Goal: Task Accomplishment & Management: Complete application form

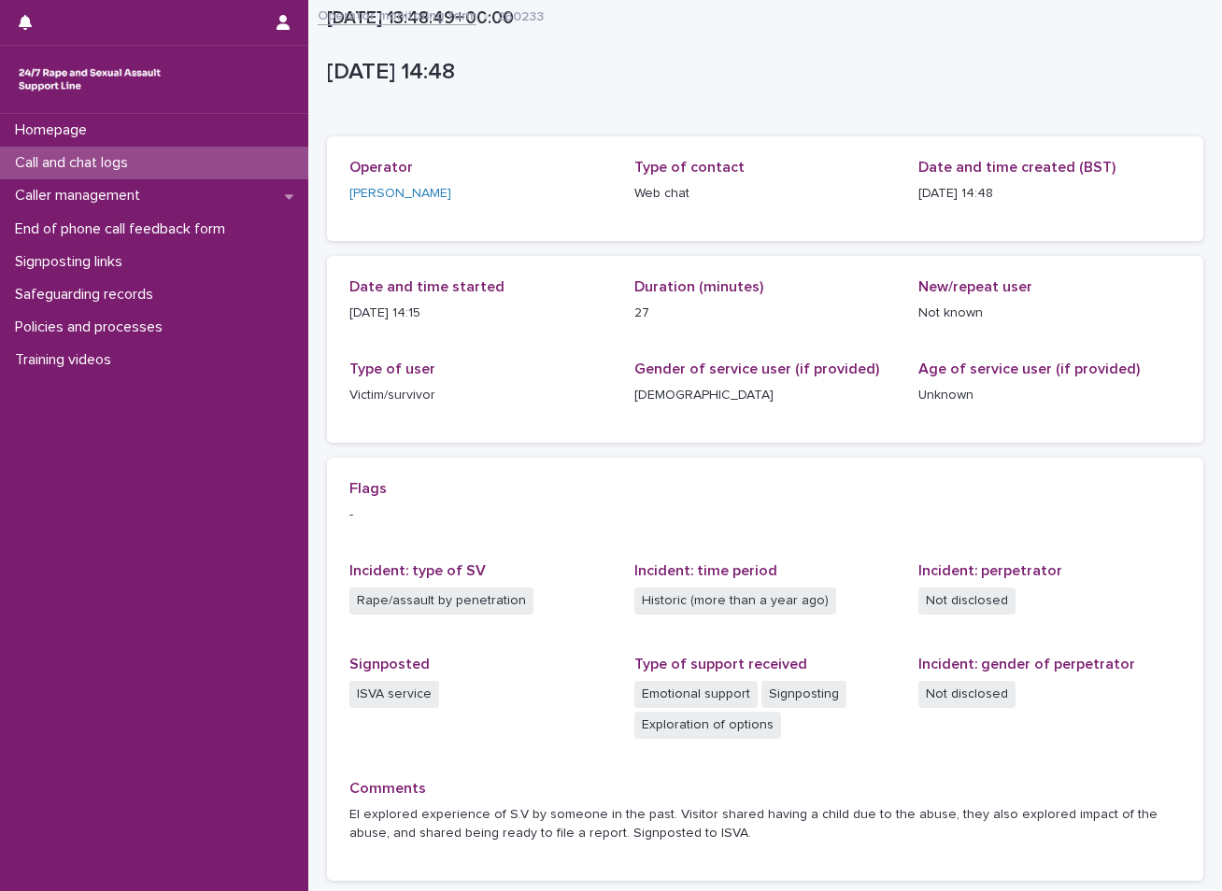
click at [182, 167] on div "Call and chat logs" at bounding box center [154, 163] width 308 height 33
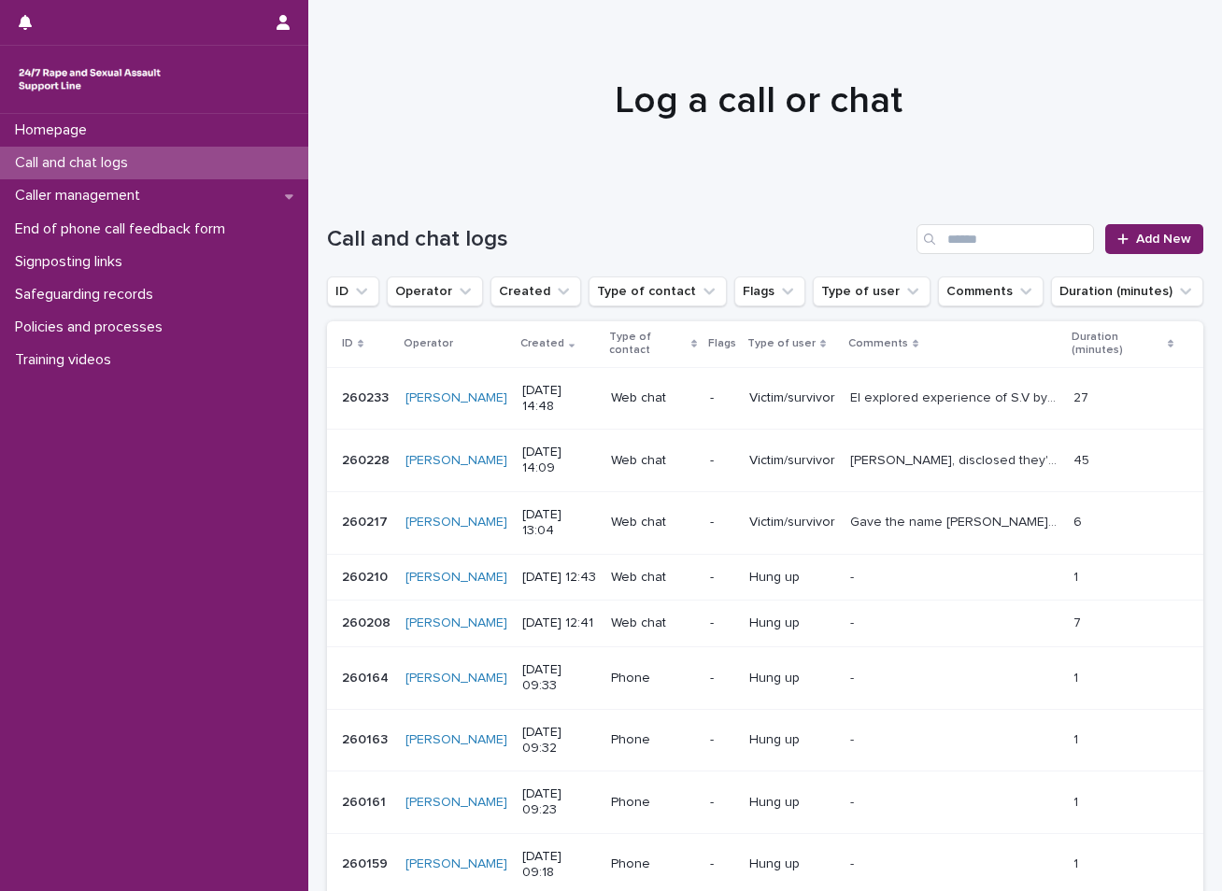
click at [1135, 223] on div "Call and chat logs Add New" at bounding box center [765, 232] width 876 height 90
click at [1176, 242] on span "Add New" at bounding box center [1163, 239] width 55 height 13
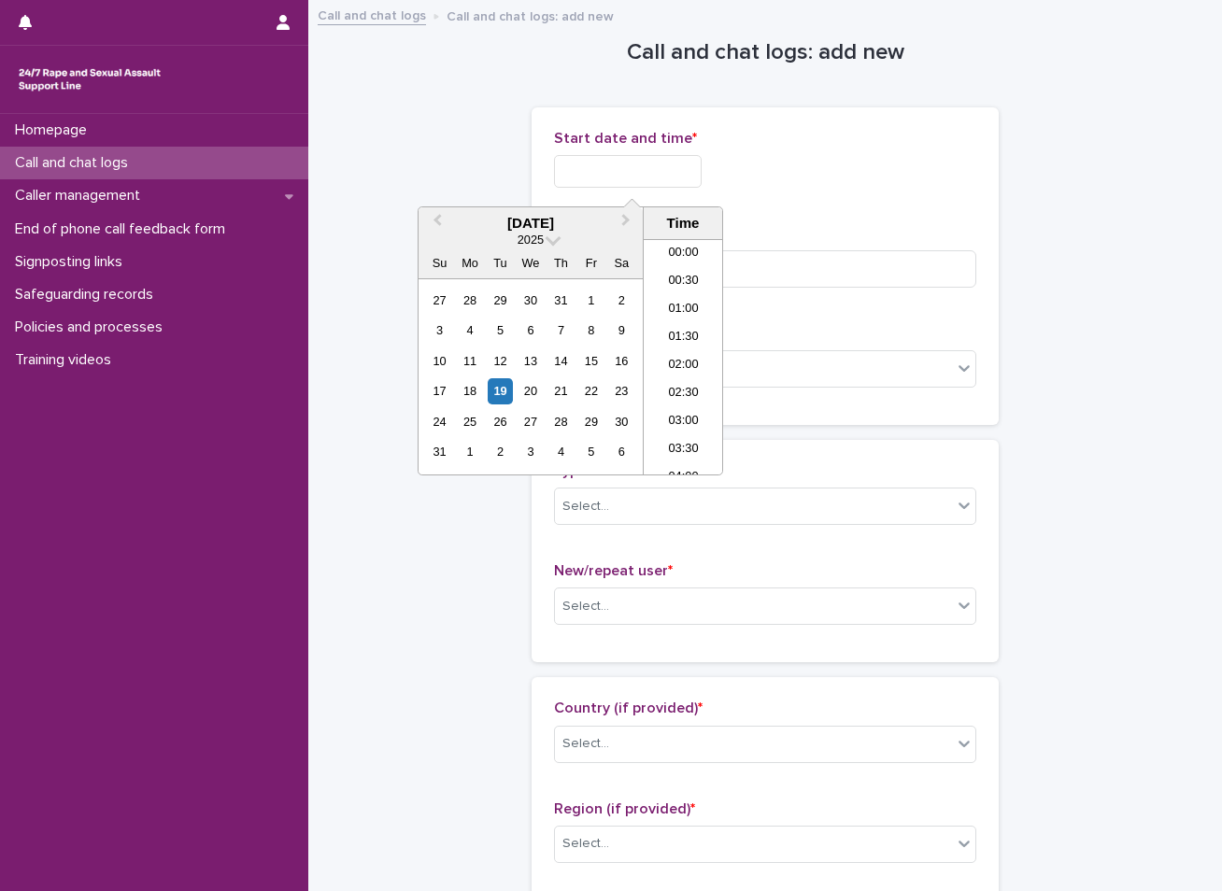
click at [624, 176] on input "text" at bounding box center [628, 171] width 148 height 33
click at [500, 391] on div "19" at bounding box center [500, 390] width 25 height 25
click at [669, 356] on li "15:30" at bounding box center [683, 357] width 79 height 28
click at [667, 176] on input "**********" at bounding box center [628, 171] width 148 height 33
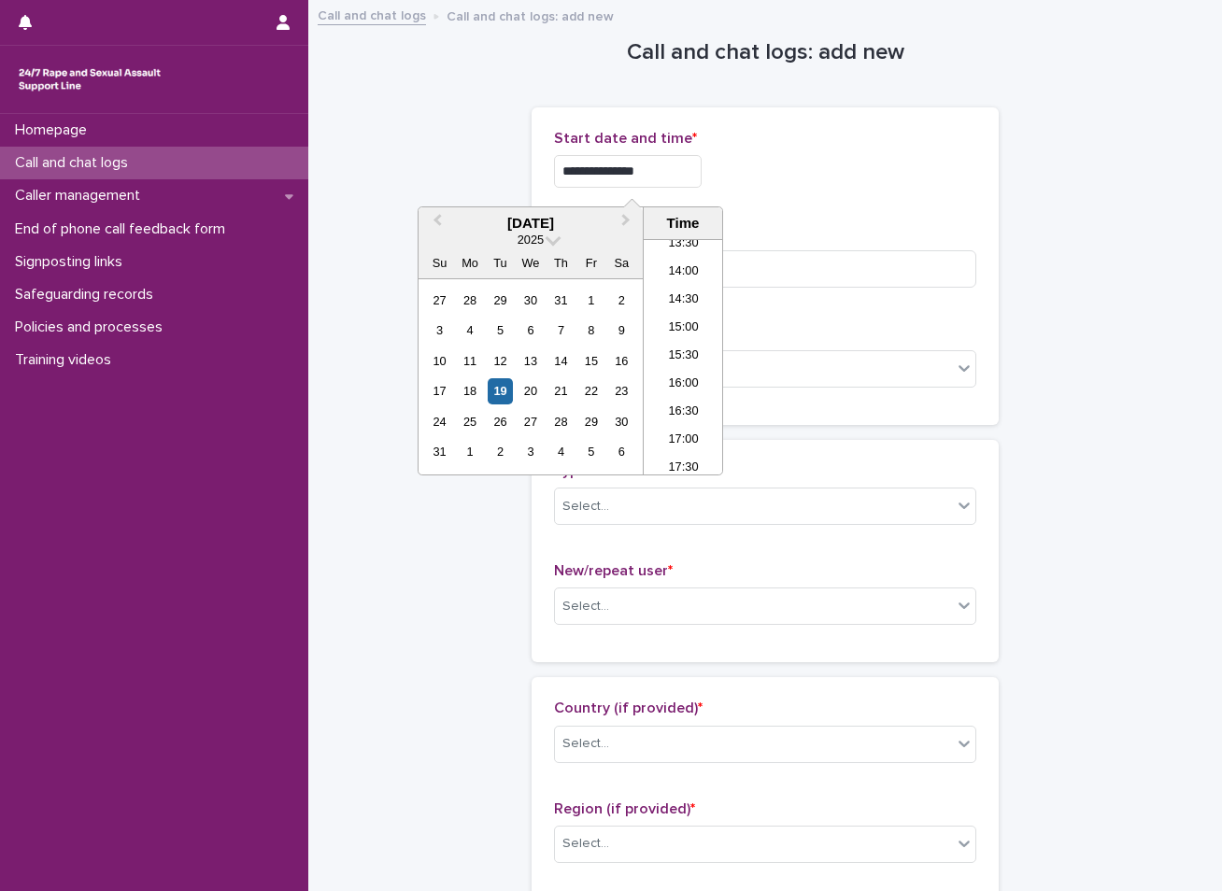
type input "**********"
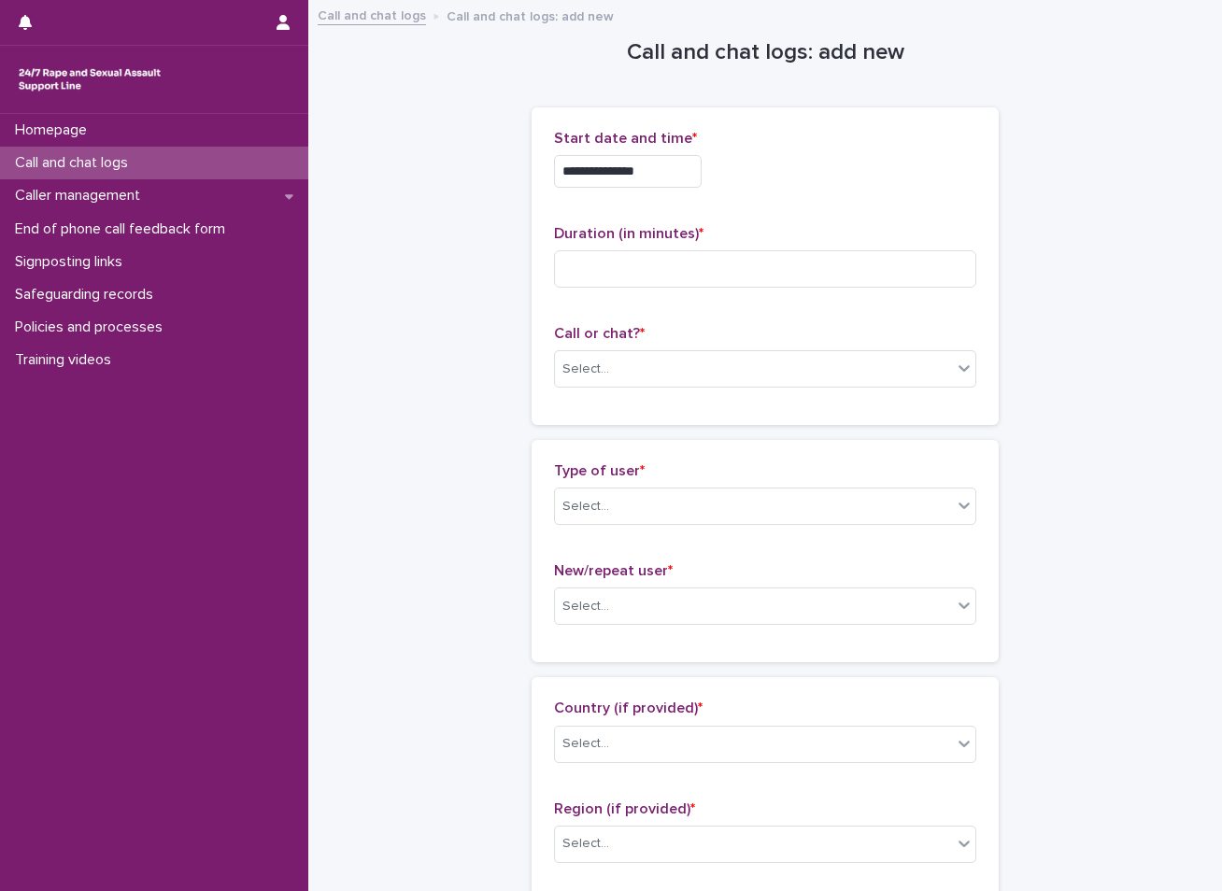
click at [610, 269] on input at bounding box center [765, 268] width 422 height 37
type input "**"
click at [613, 375] on div "Select..." at bounding box center [753, 369] width 397 height 31
click at [606, 444] on div "Web chat" at bounding box center [758, 437] width 420 height 33
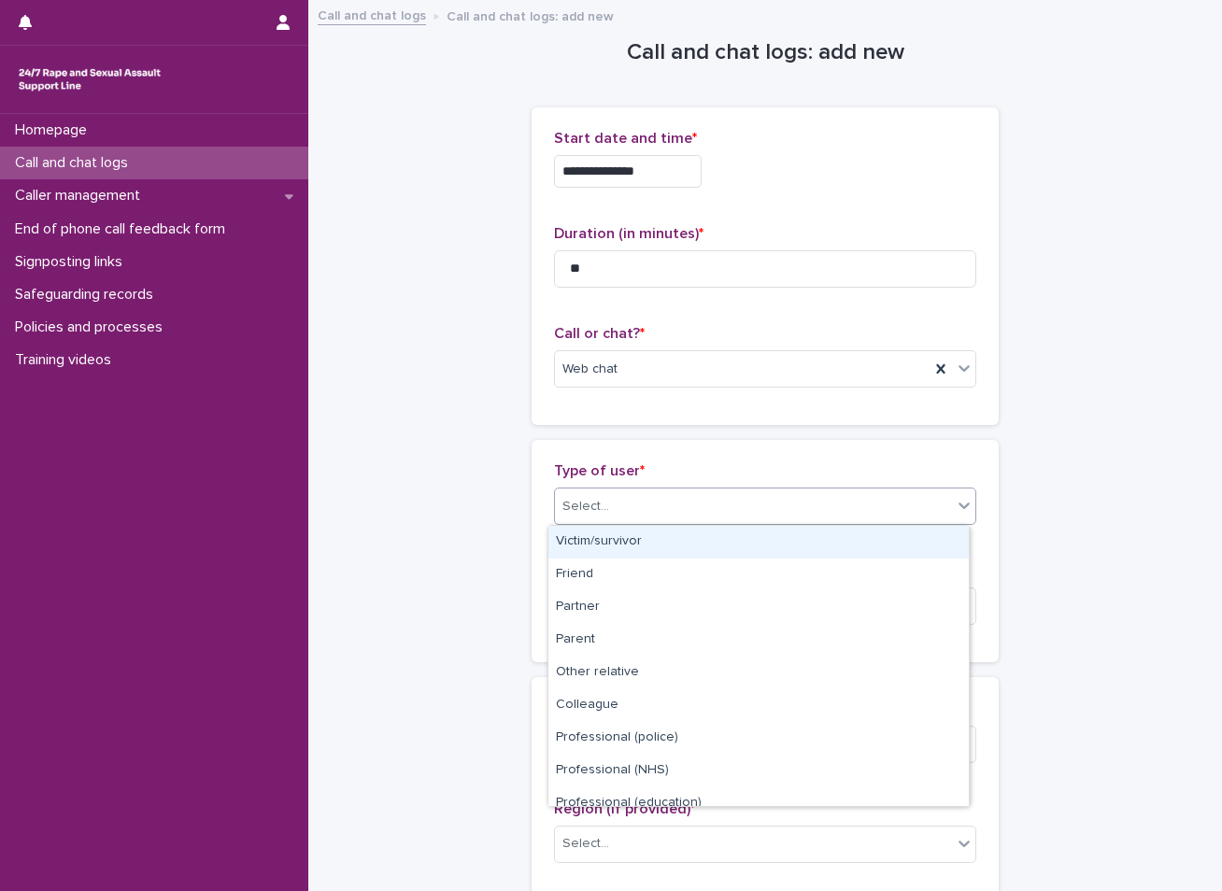
click at [596, 501] on div "Select..." at bounding box center [585, 507] width 47 height 20
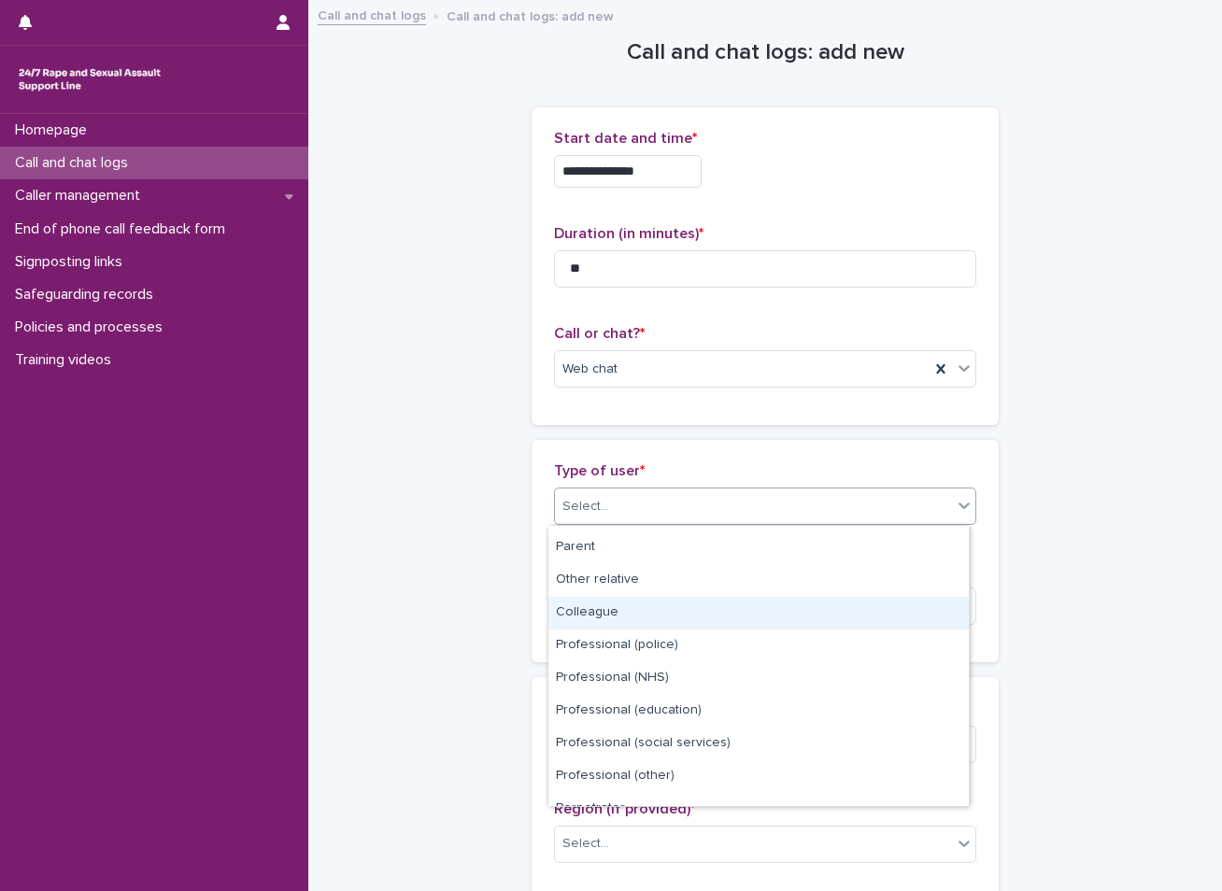
scroll to position [210, 0]
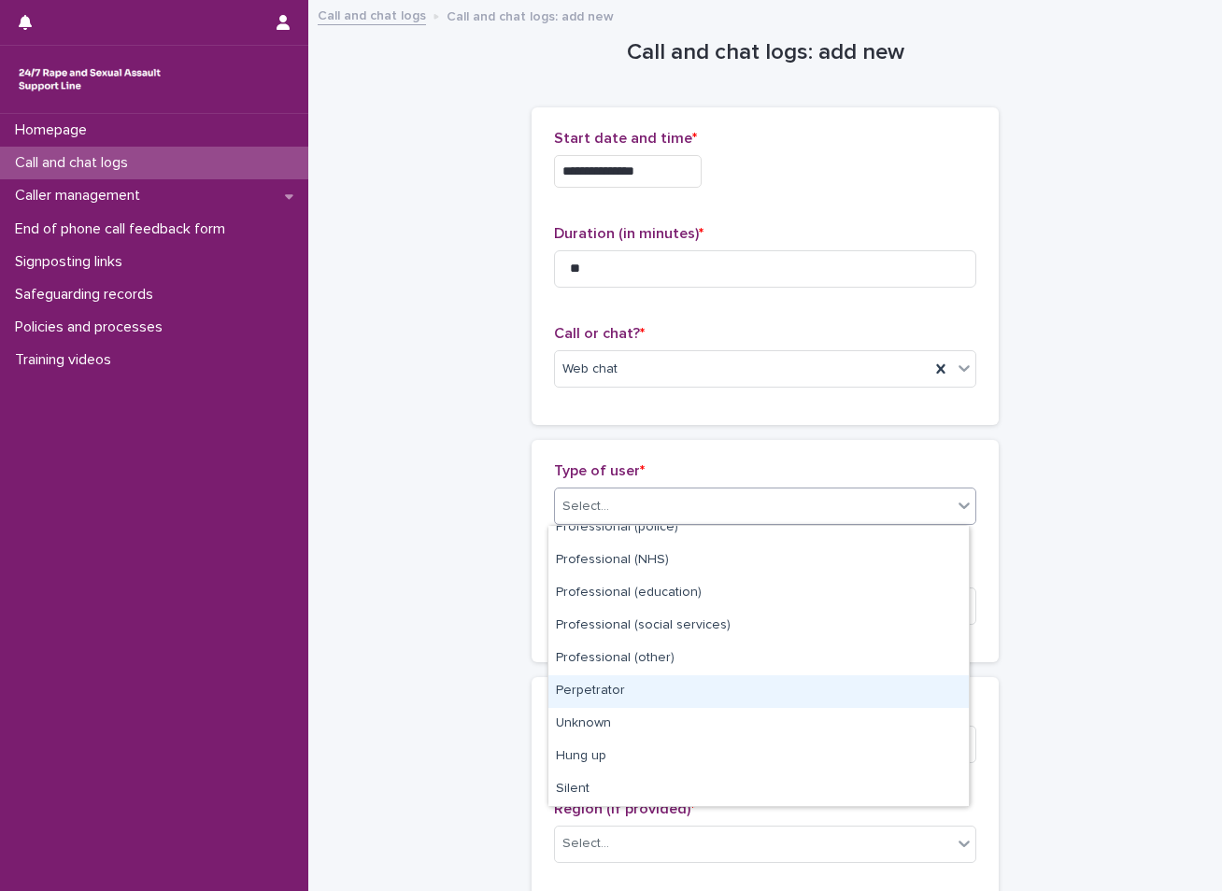
click at [606, 684] on div "Perpetrator" at bounding box center [758, 691] width 420 height 33
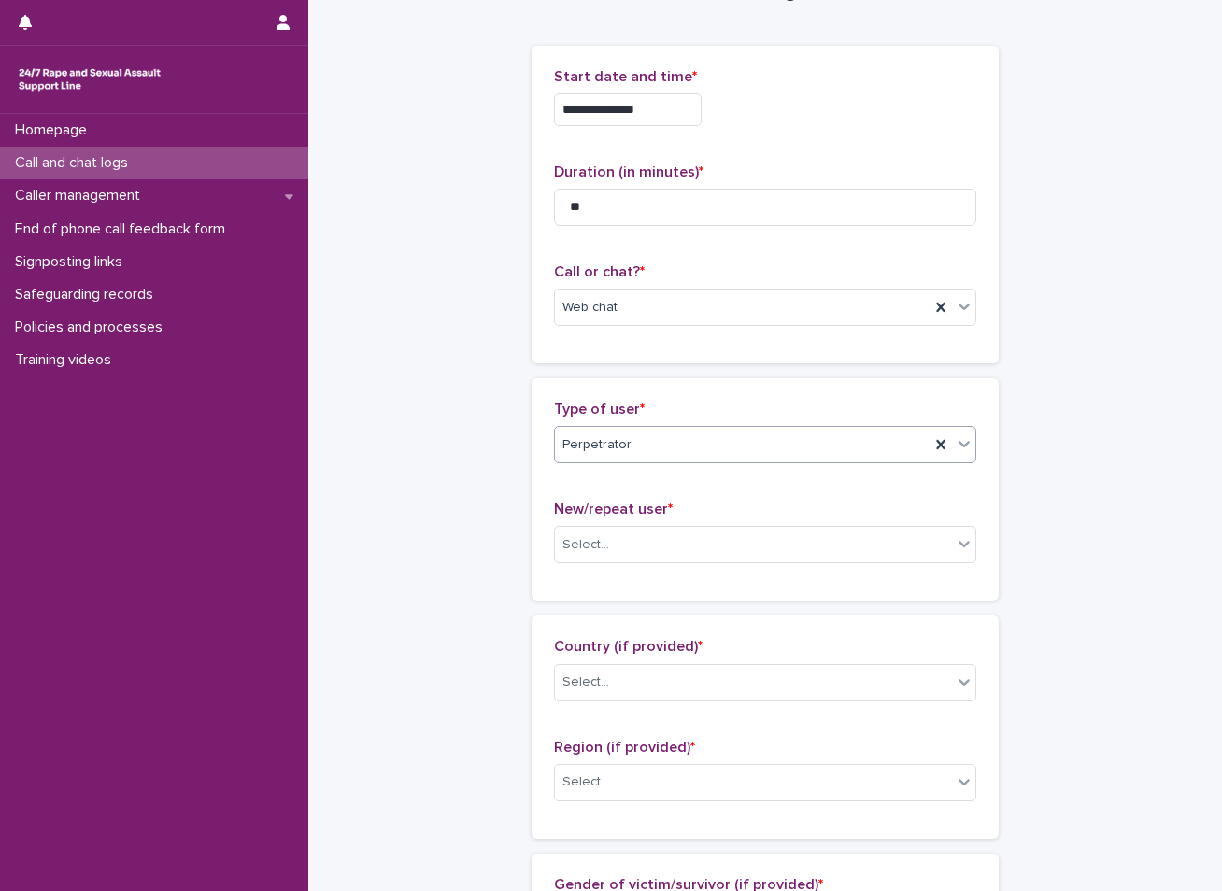
scroll to position [93, 0]
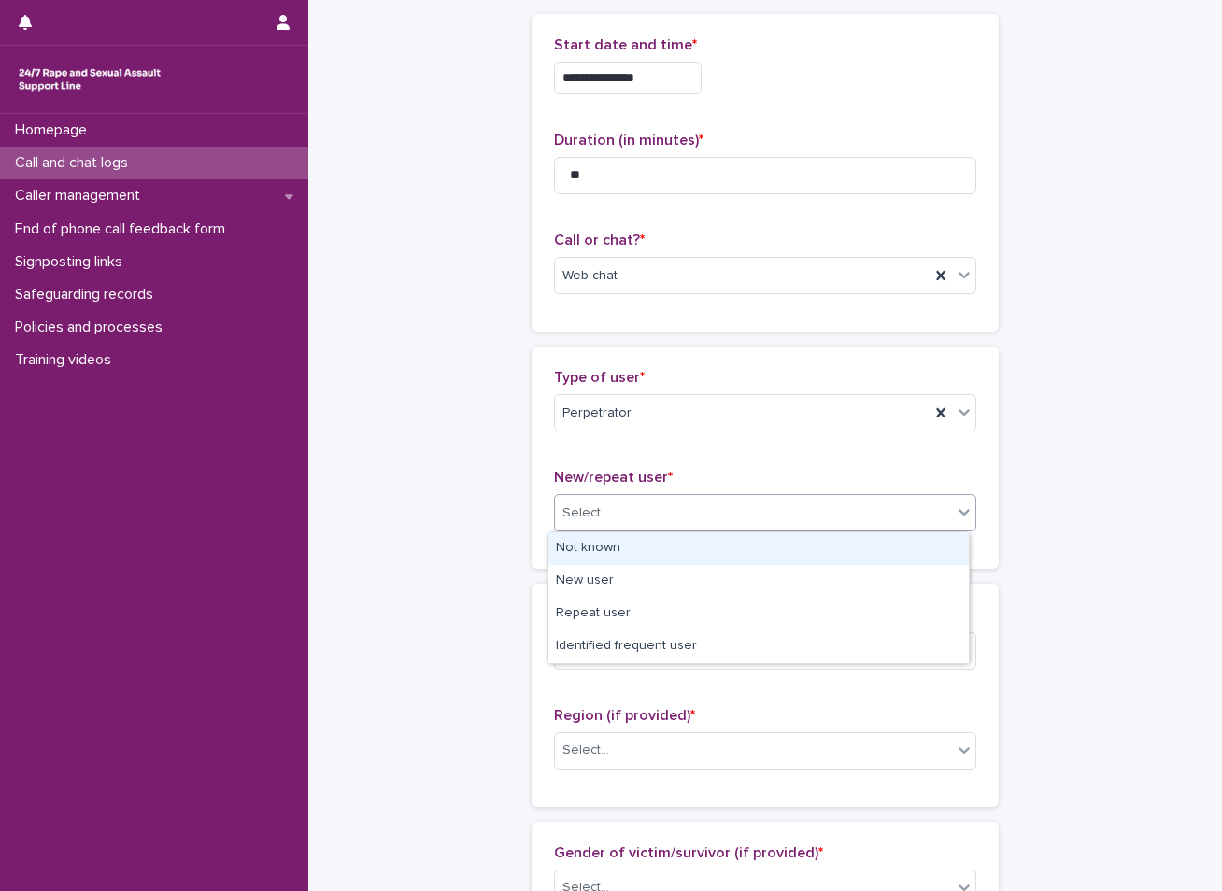
click at [648, 504] on div "Select..." at bounding box center [753, 513] width 397 height 31
click at [605, 548] on div "Not known" at bounding box center [758, 548] width 420 height 33
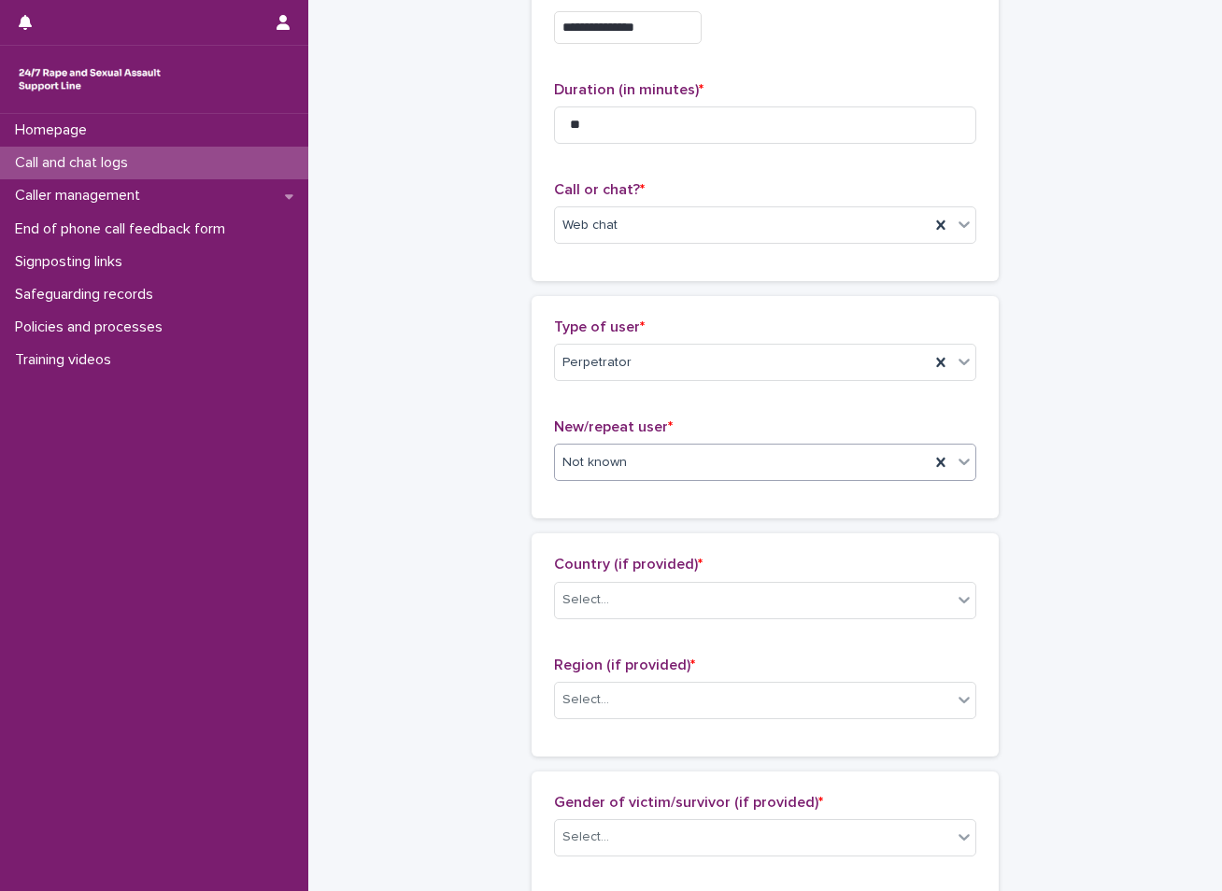
scroll to position [280, 0]
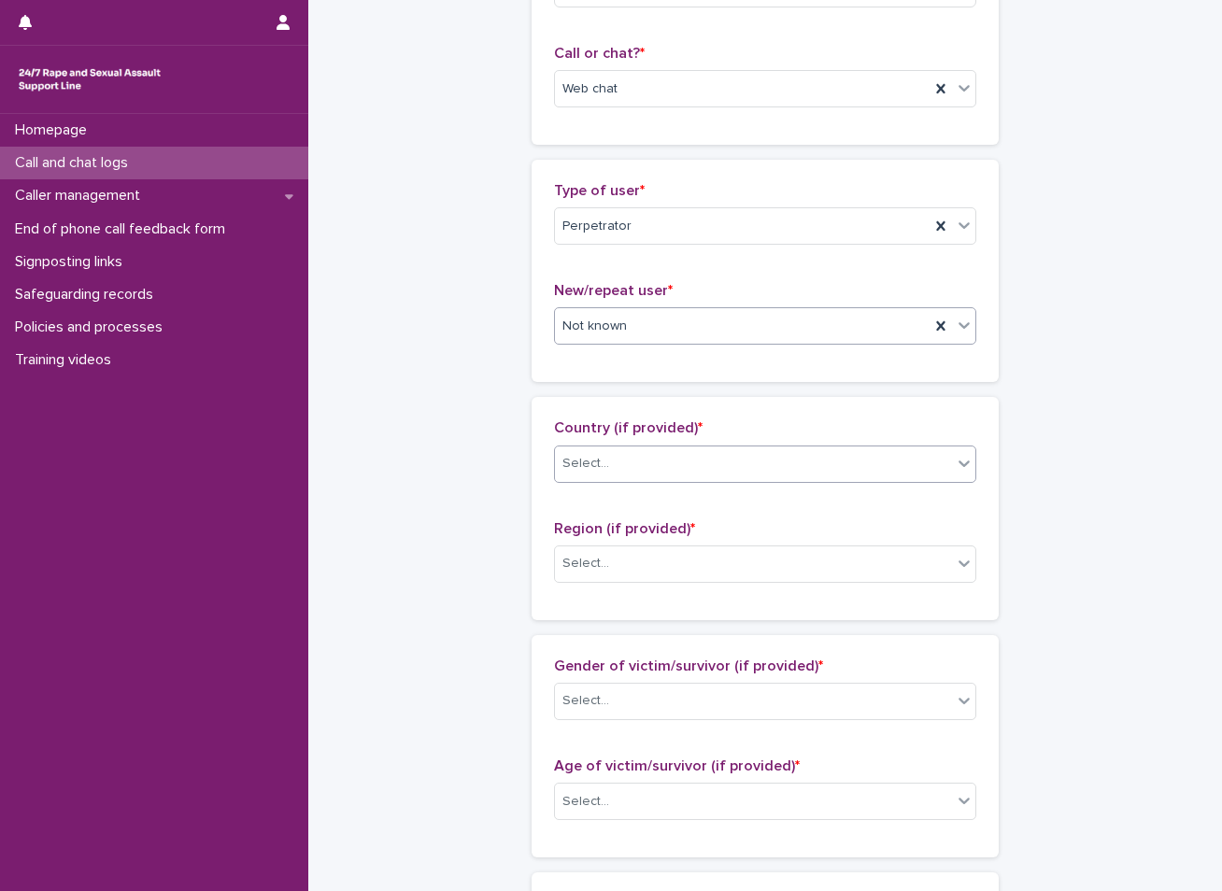
click at [611, 474] on div "Select..." at bounding box center [753, 463] width 397 height 31
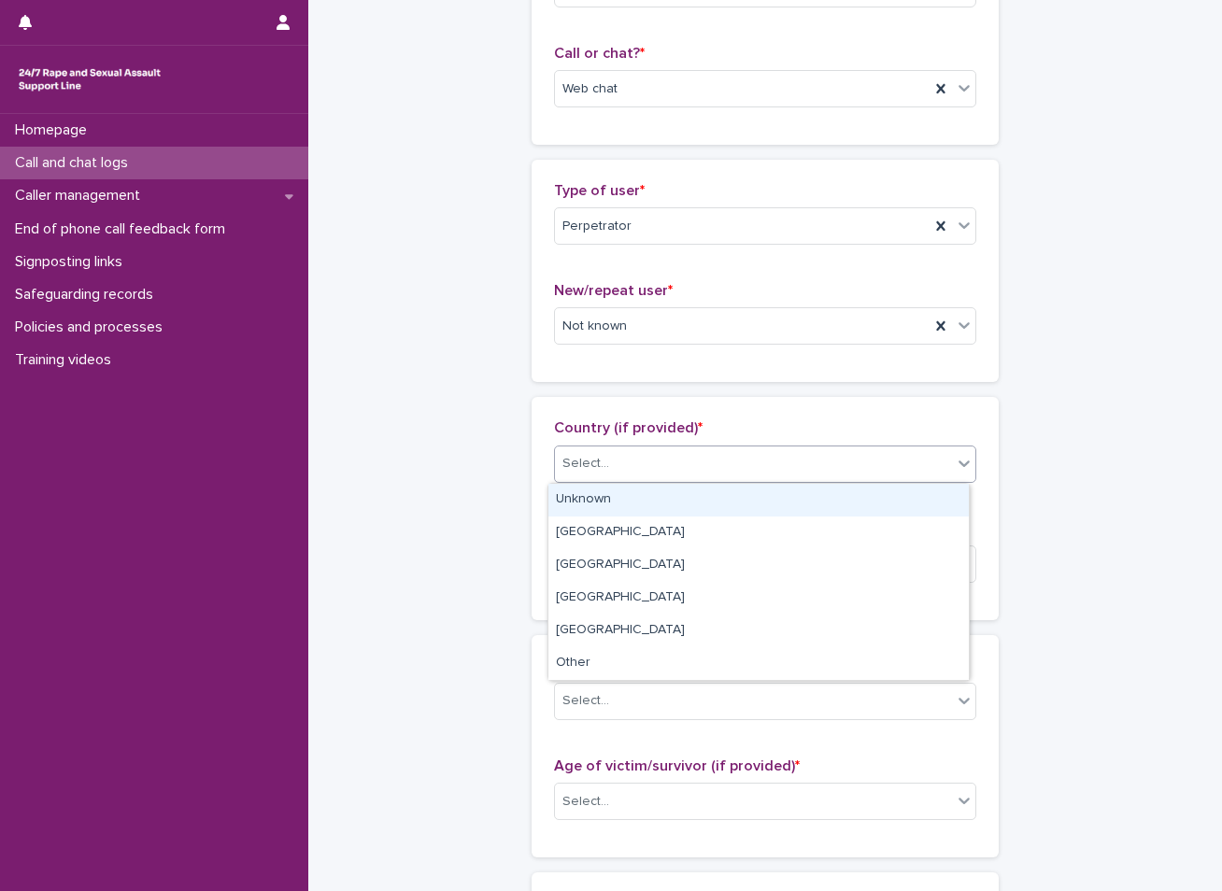
click at [602, 504] on div "Unknown" at bounding box center [758, 500] width 420 height 33
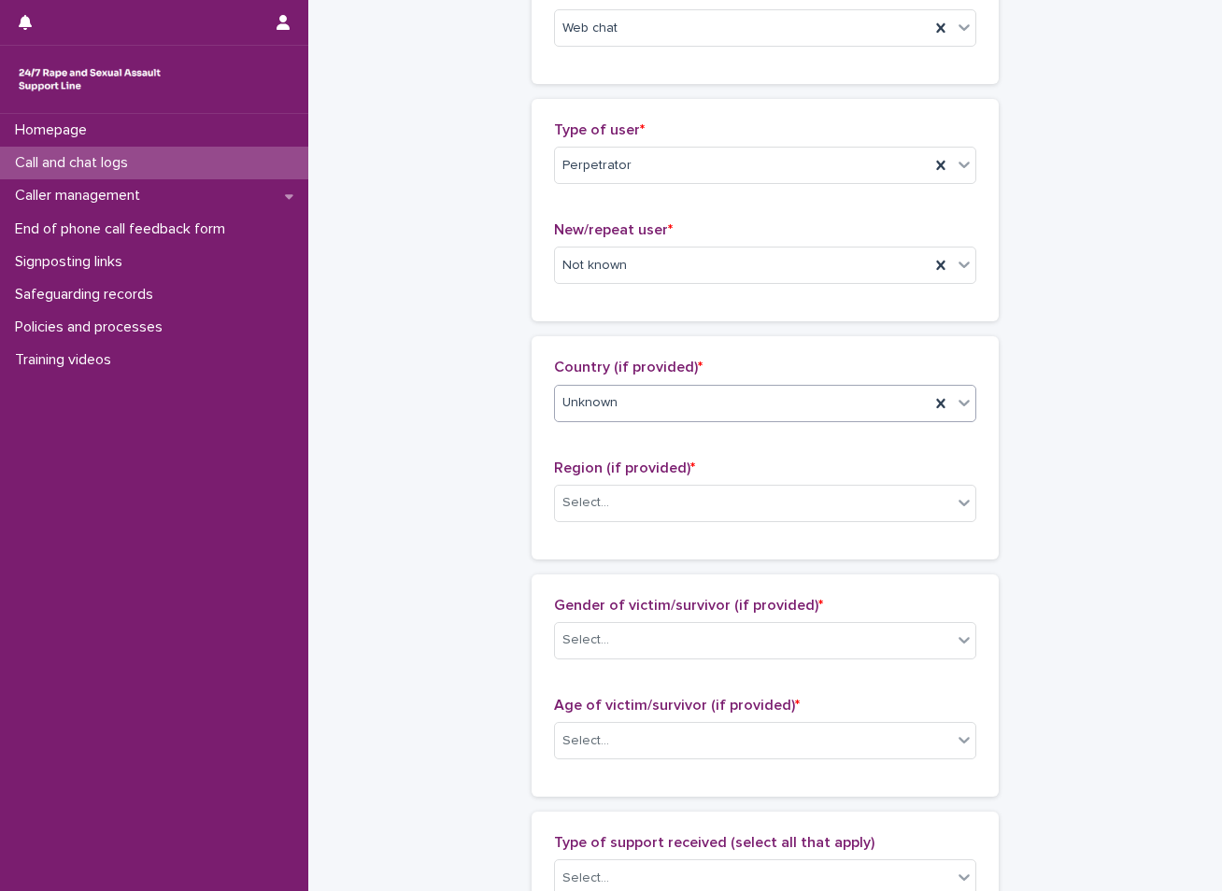
scroll to position [374, 0]
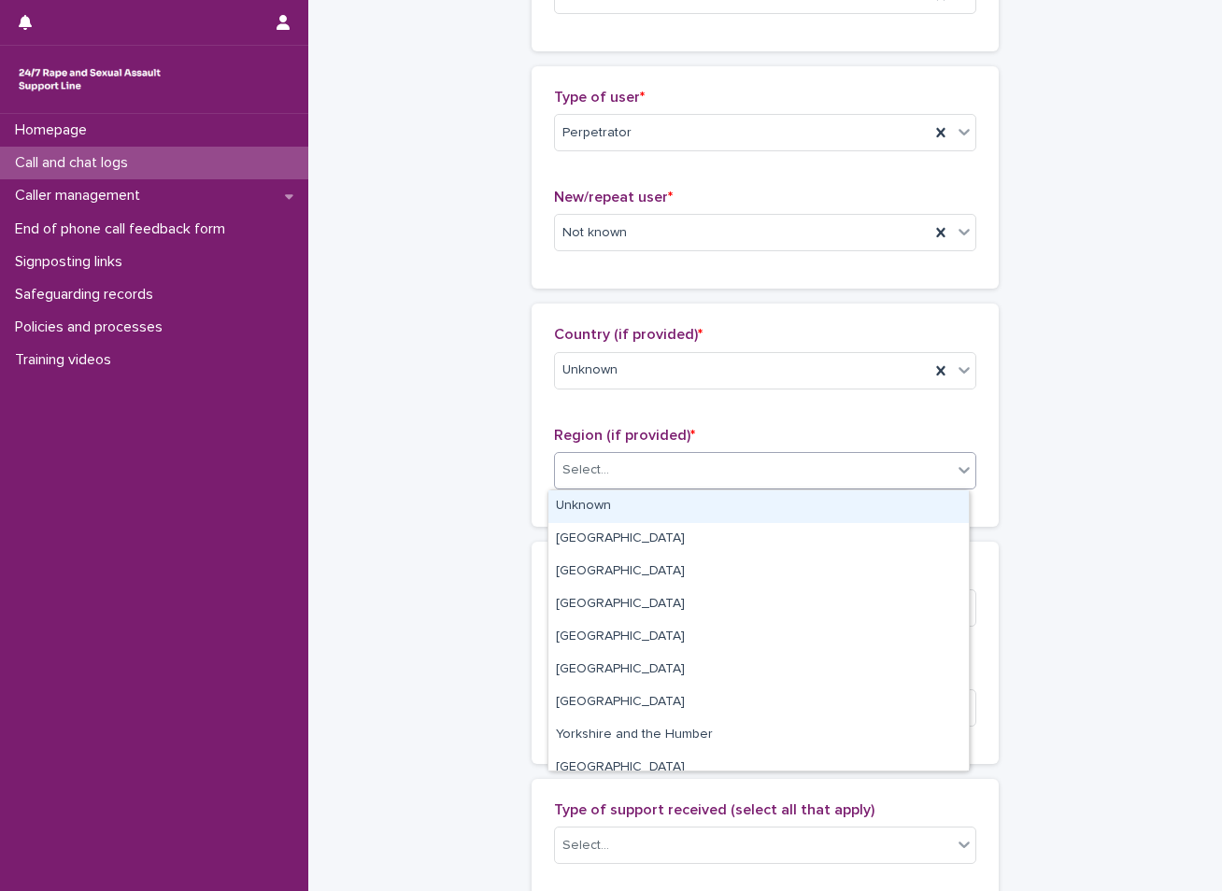
click at [612, 456] on div "Select..." at bounding box center [753, 470] width 397 height 31
click at [589, 497] on div "Unknown" at bounding box center [758, 506] width 420 height 33
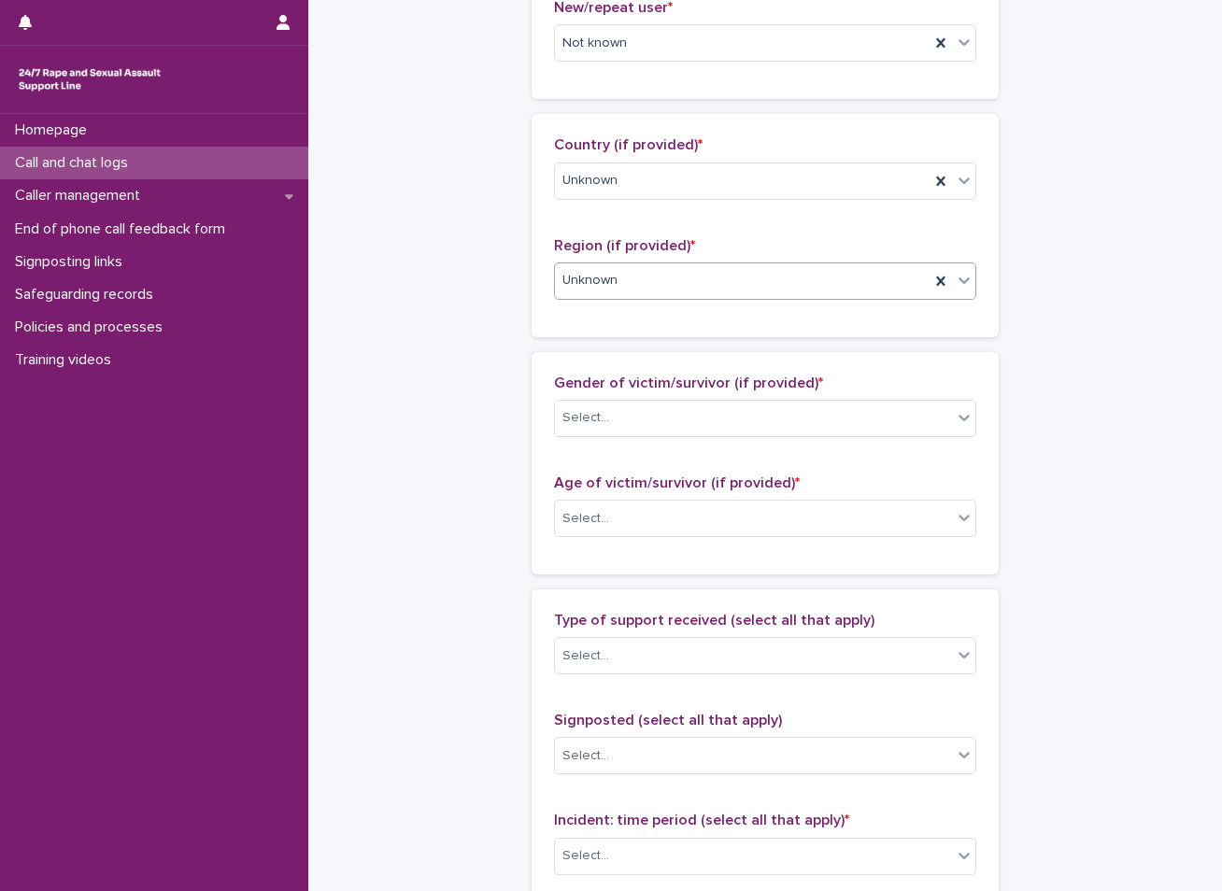
scroll to position [654, 0]
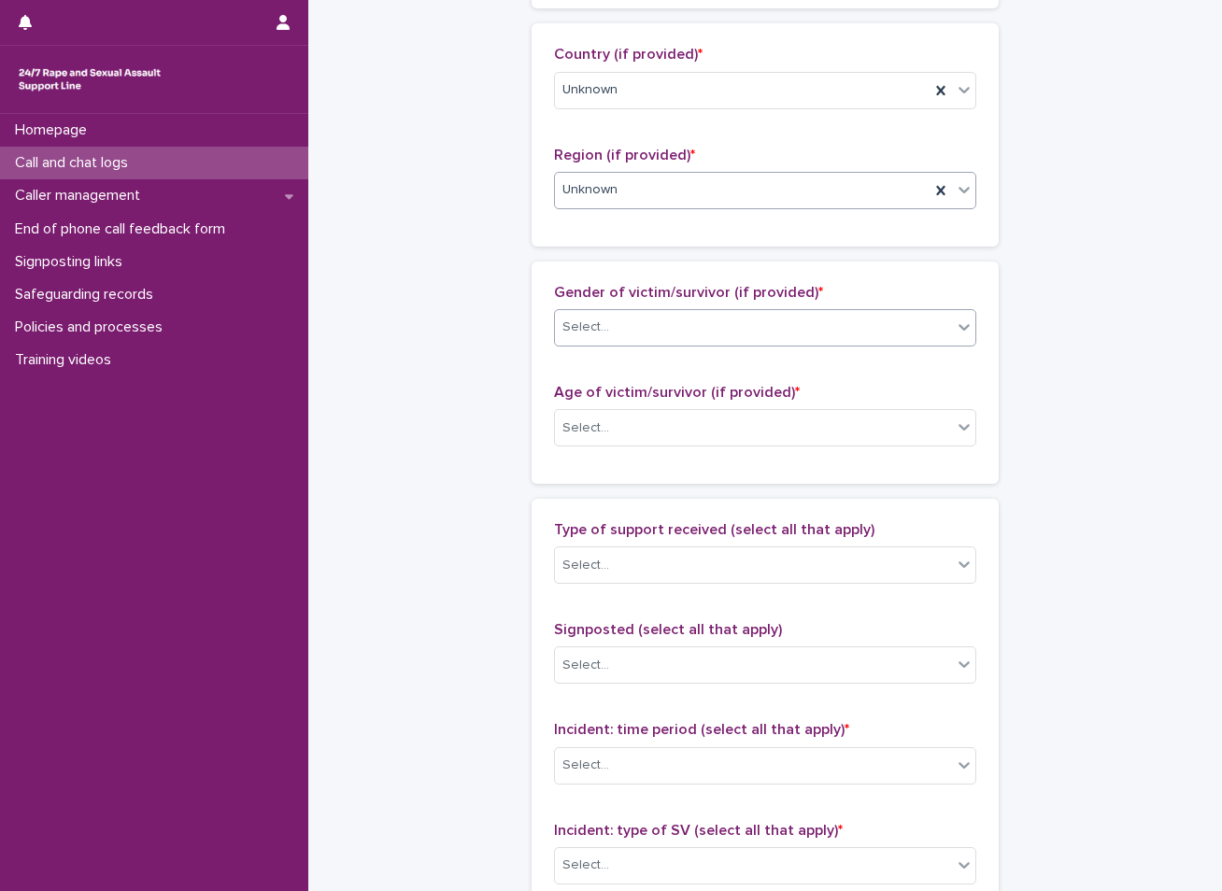
click at [695, 335] on div "Select..." at bounding box center [753, 327] width 397 height 31
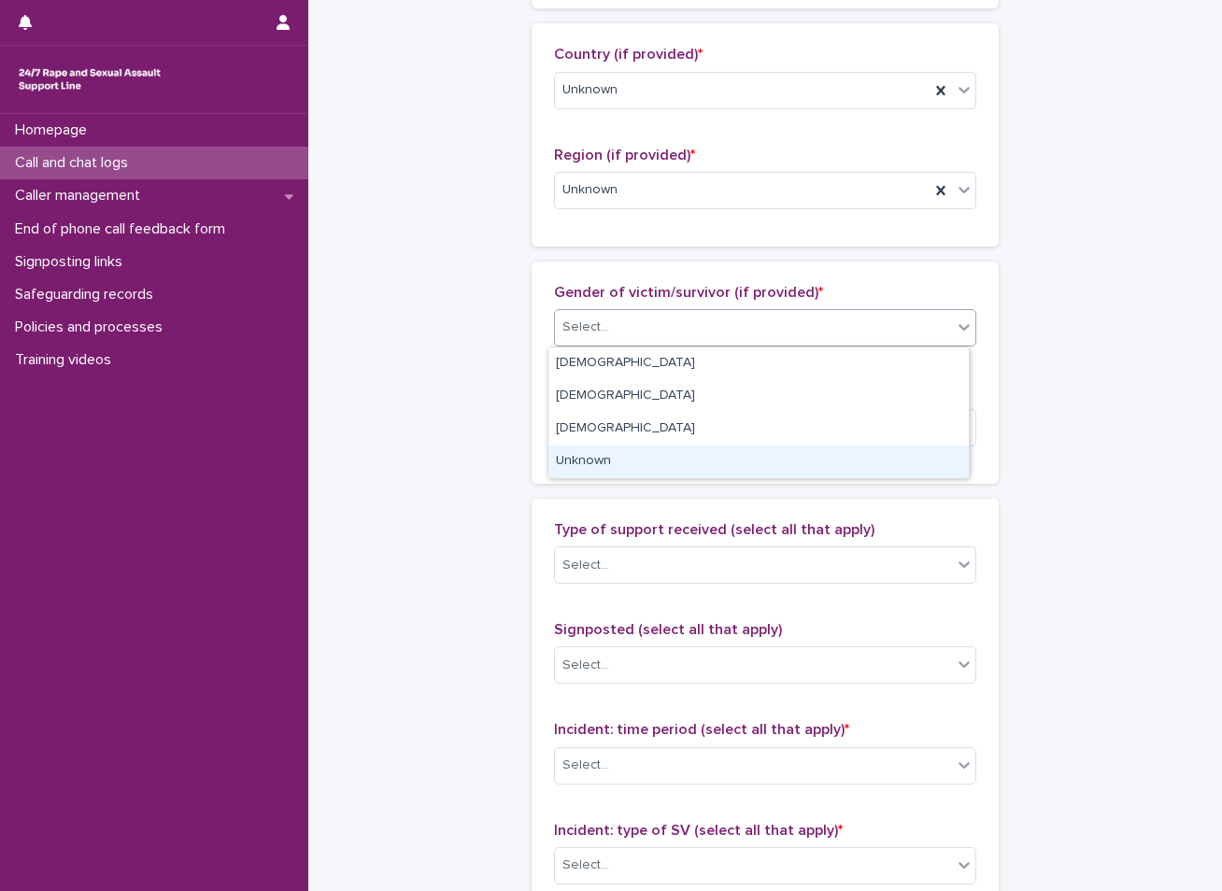
click at [581, 453] on div "Unknown" at bounding box center [758, 462] width 420 height 33
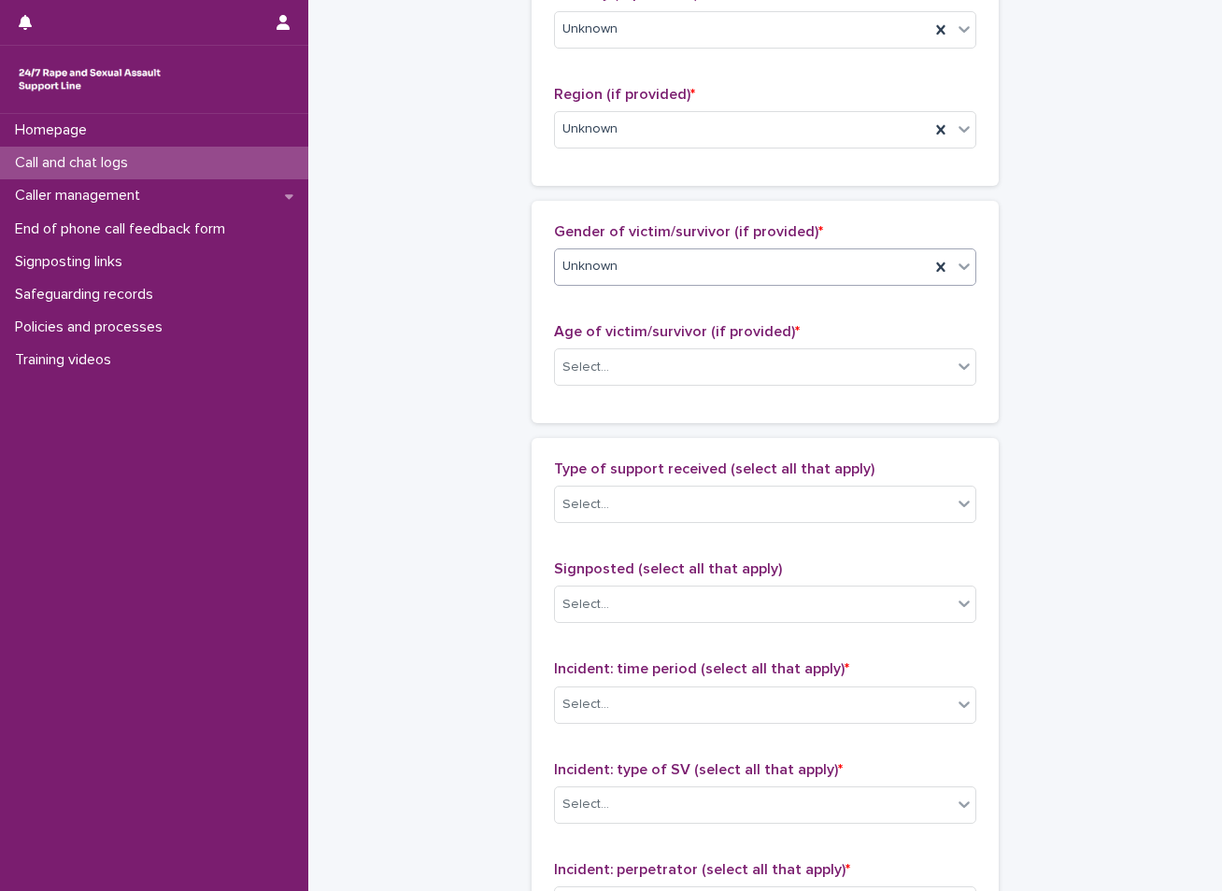
scroll to position [747, 0]
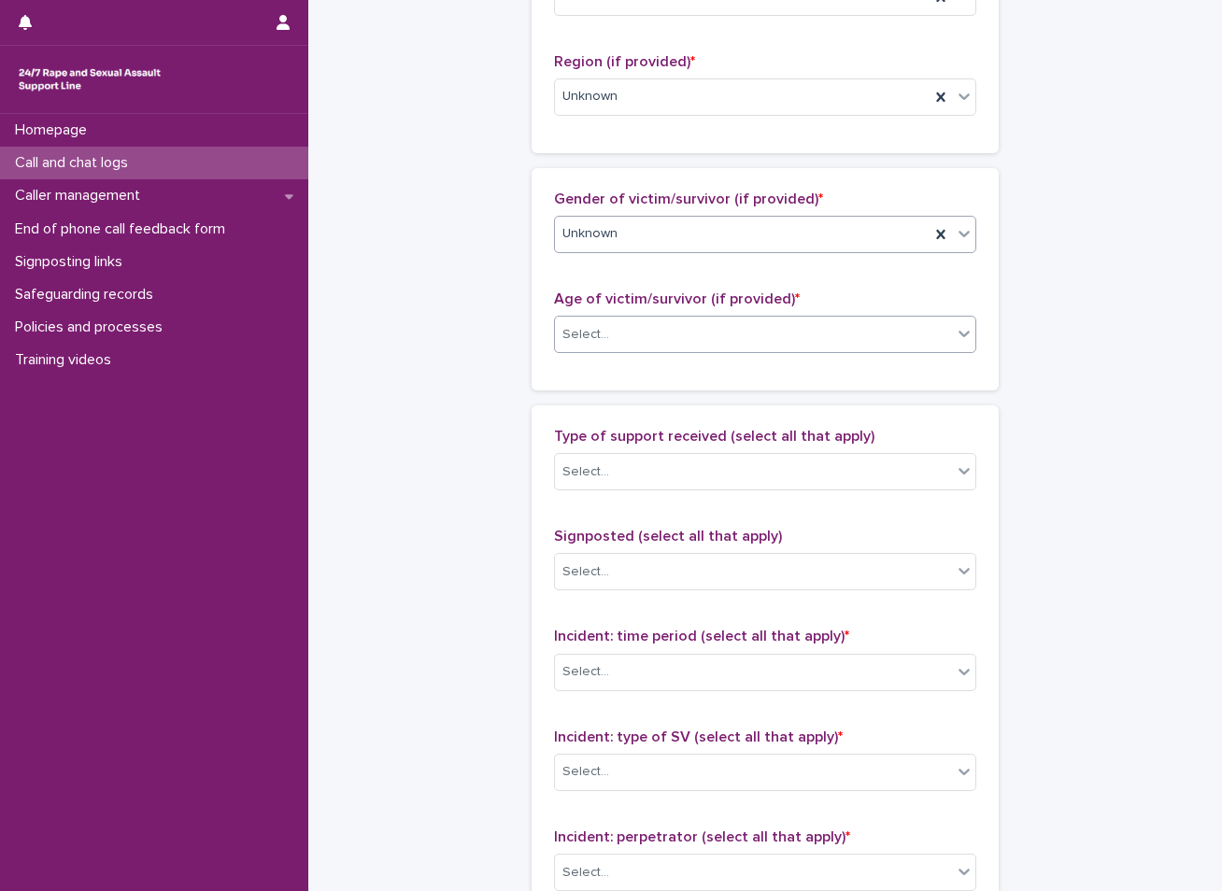
click at [682, 333] on div "Select..." at bounding box center [753, 334] width 397 height 31
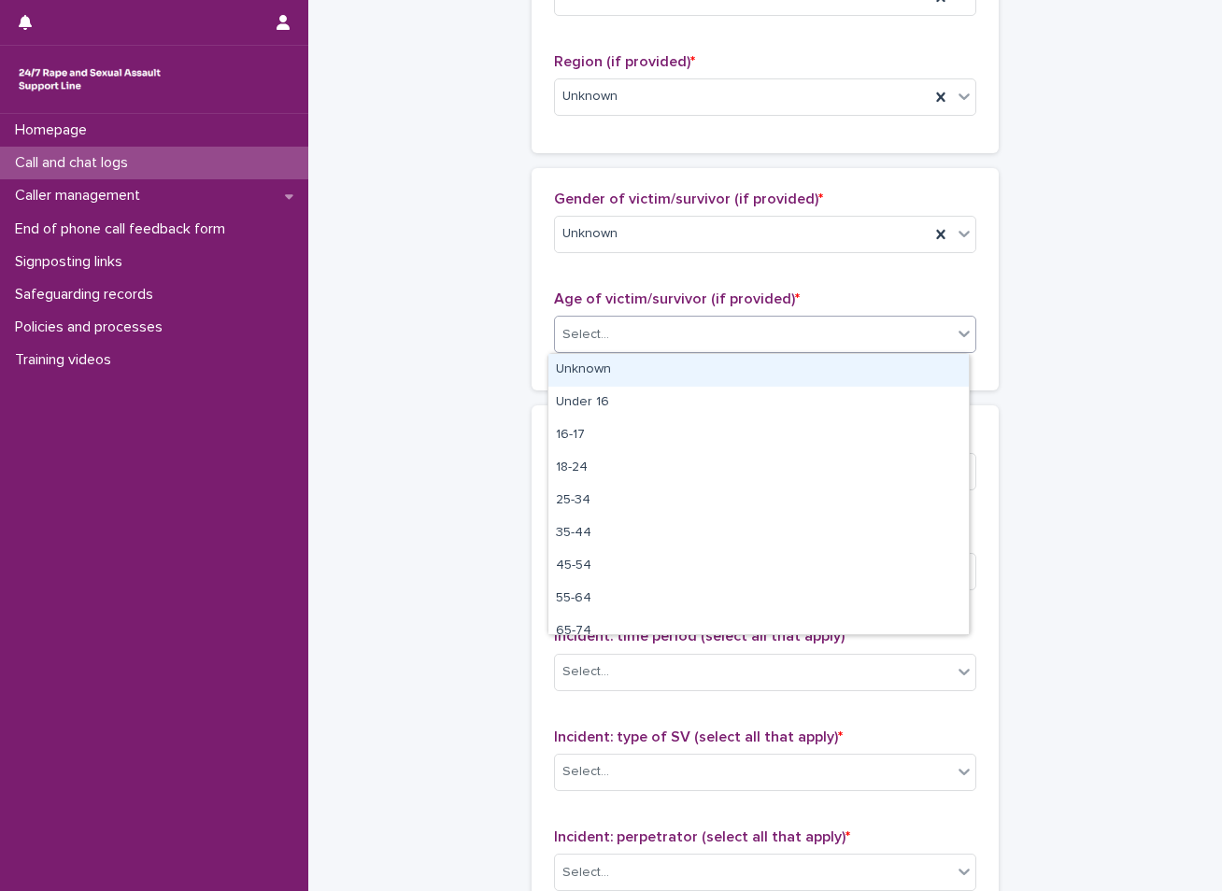
click at [606, 373] on div "Unknown" at bounding box center [758, 370] width 420 height 33
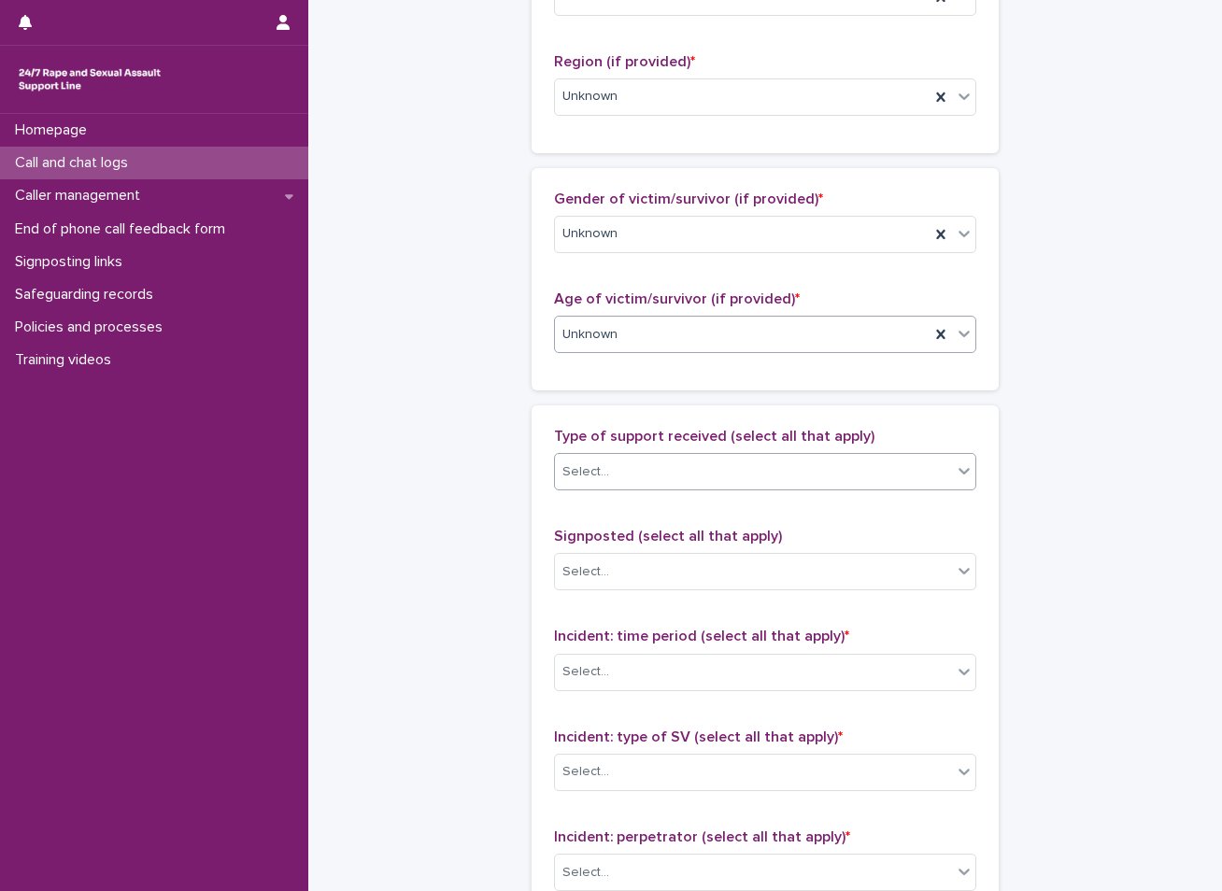
click at [579, 469] on div "Select..." at bounding box center [585, 472] width 47 height 20
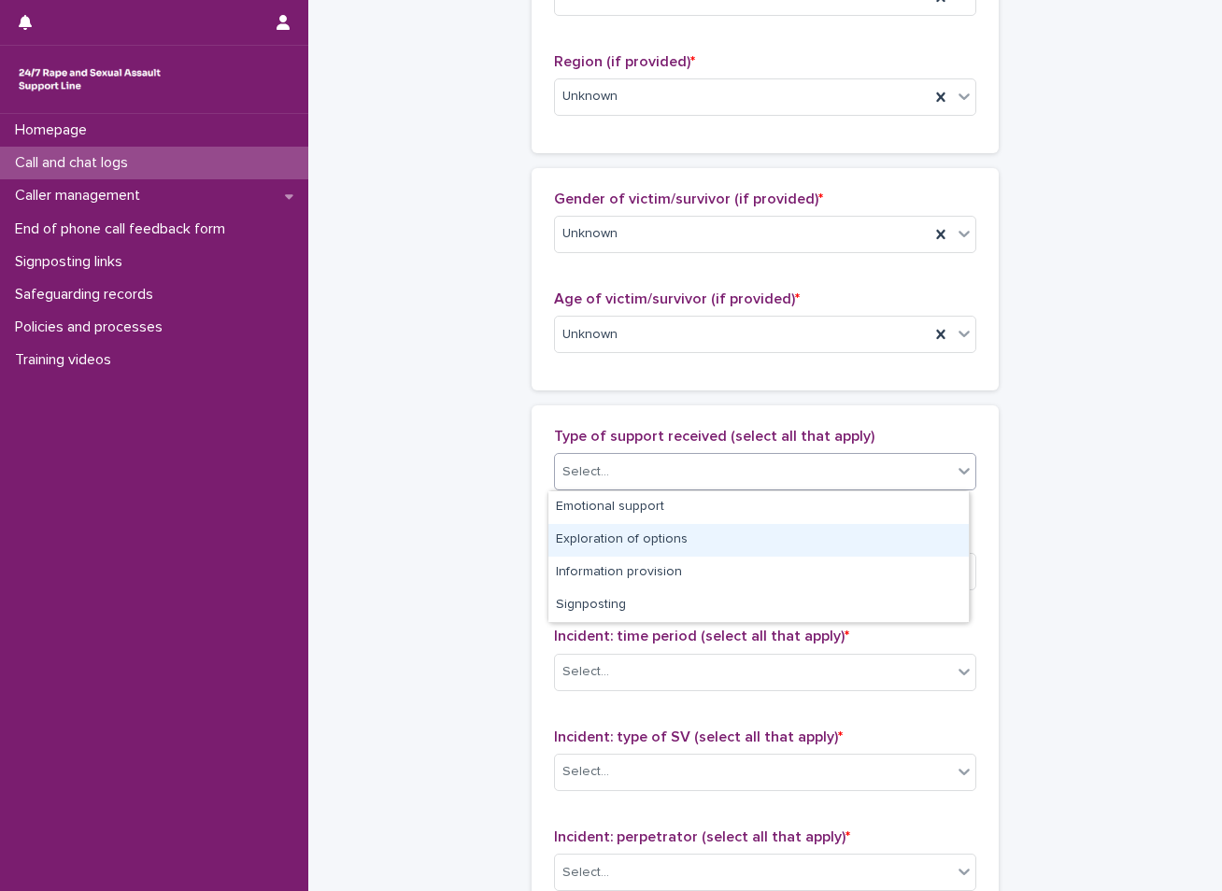
click at [600, 550] on div "Exploration of options" at bounding box center [758, 540] width 420 height 33
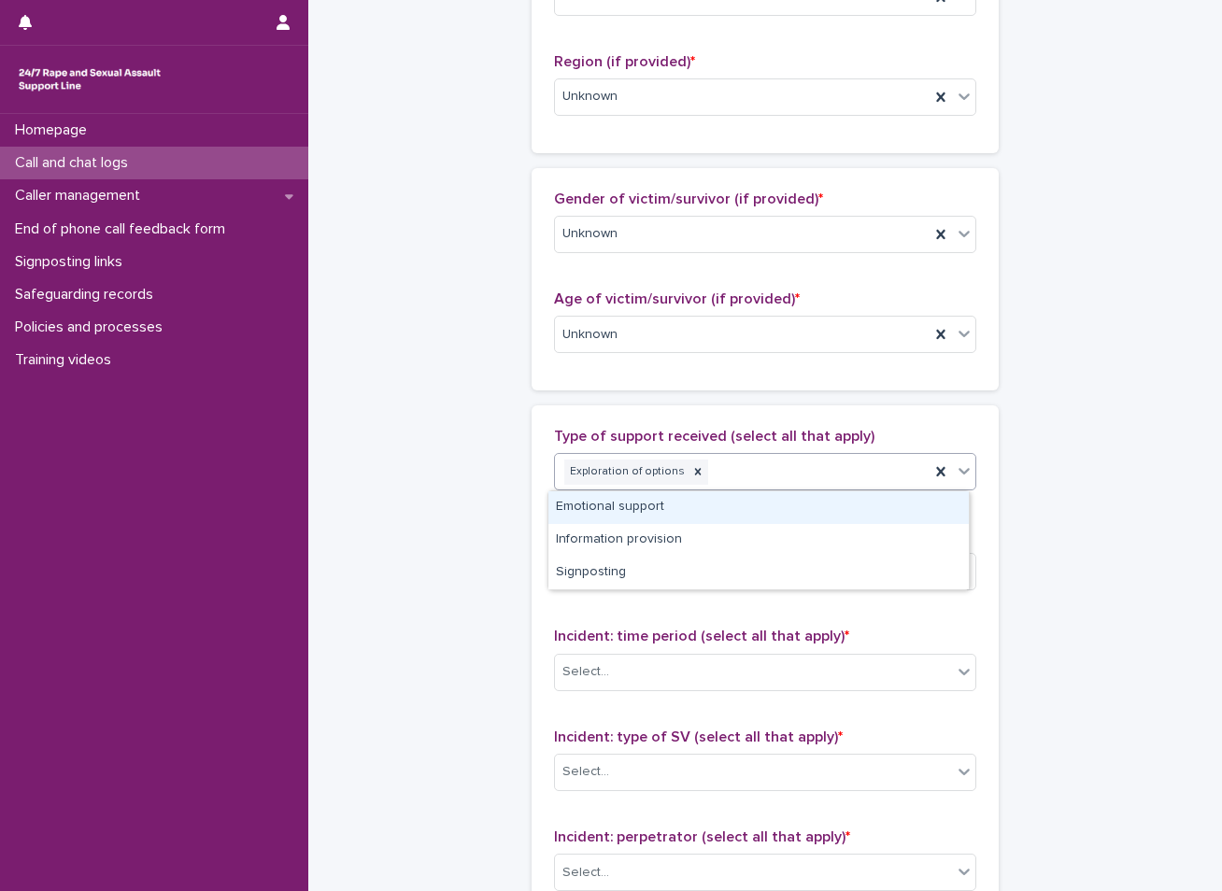
click at [735, 467] on div "Exploration of options" at bounding box center [742, 472] width 375 height 33
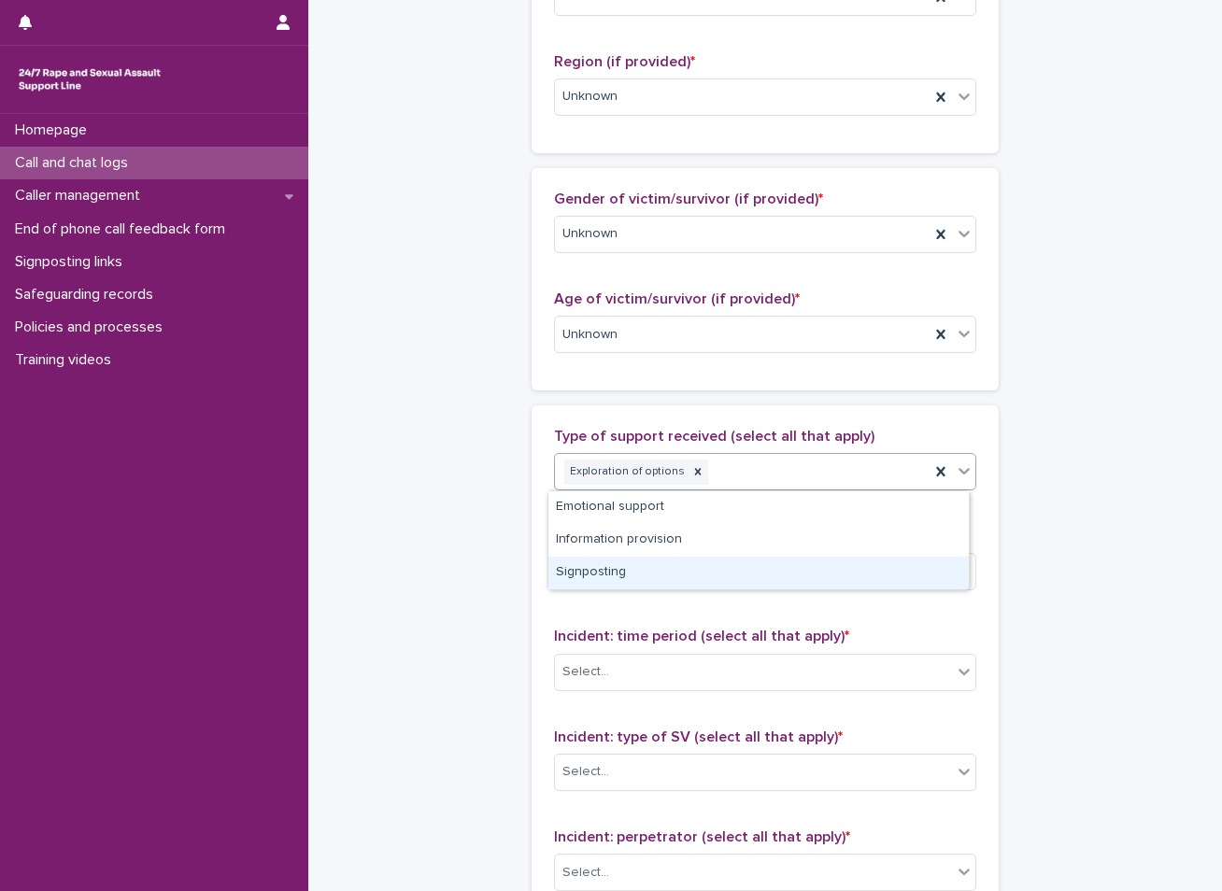
drag, startPoint x: 626, startPoint y: 555, endPoint x: 613, endPoint y: 572, distance: 21.3
click at [613, 572] on div "Signposting" at bounding box center [758, 573] width 420 height 33
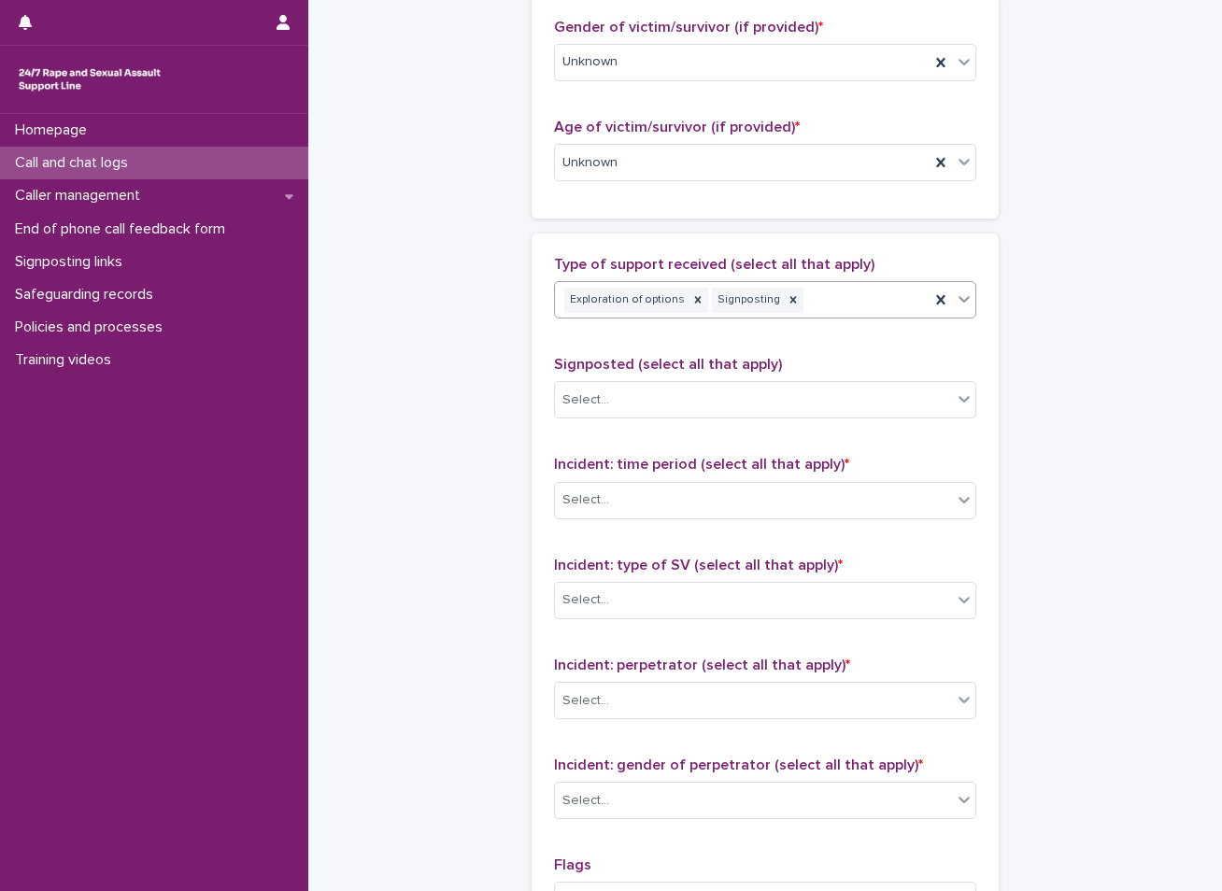
scroll to position [934, 0]
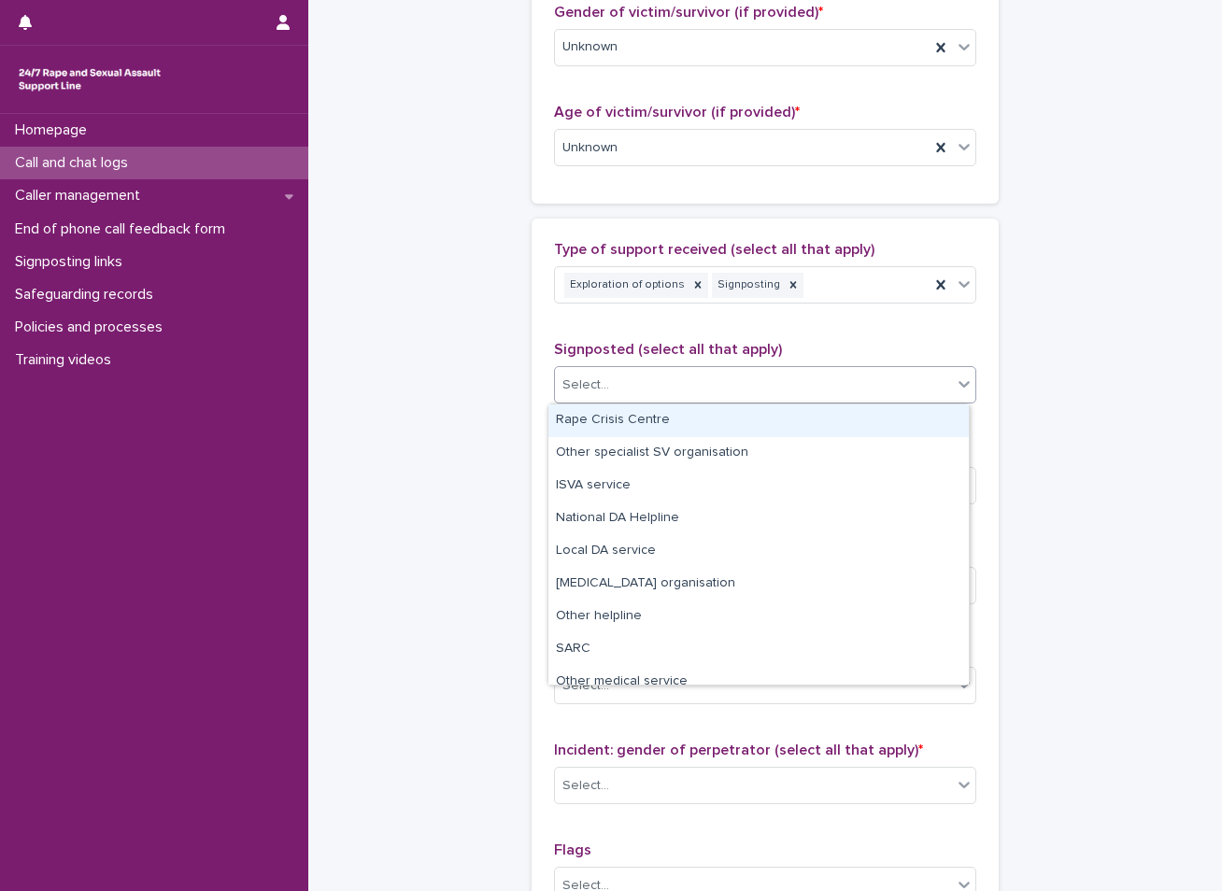
click at [656, 386] on div "Select..." at bounding box center [753, 385] width 397 height 31
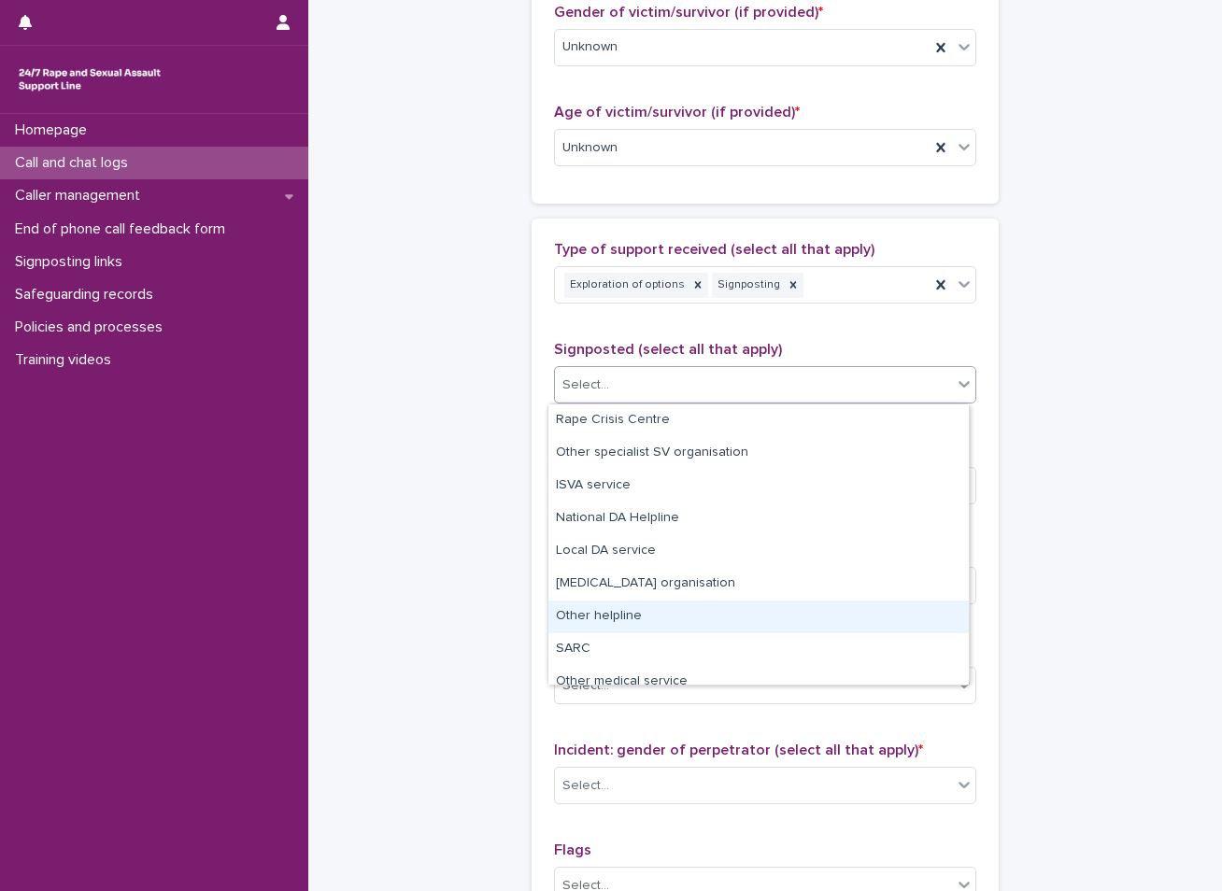
click at [575, 618] on div "Other helpline" at bounding box center [758, 617] width 420 height 33
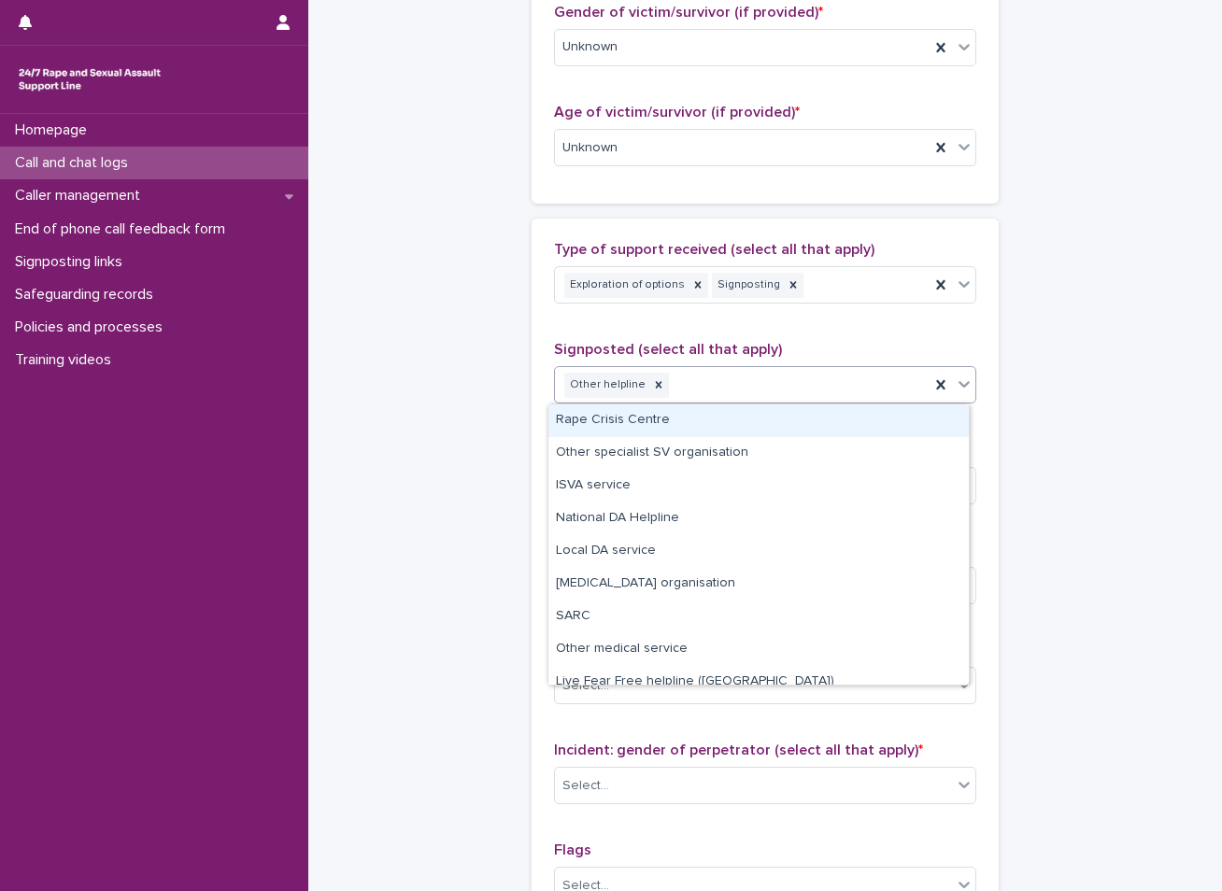
click at [719, 380] on div "Other helpline" at bounding box center [742, 385] width 375 height 33
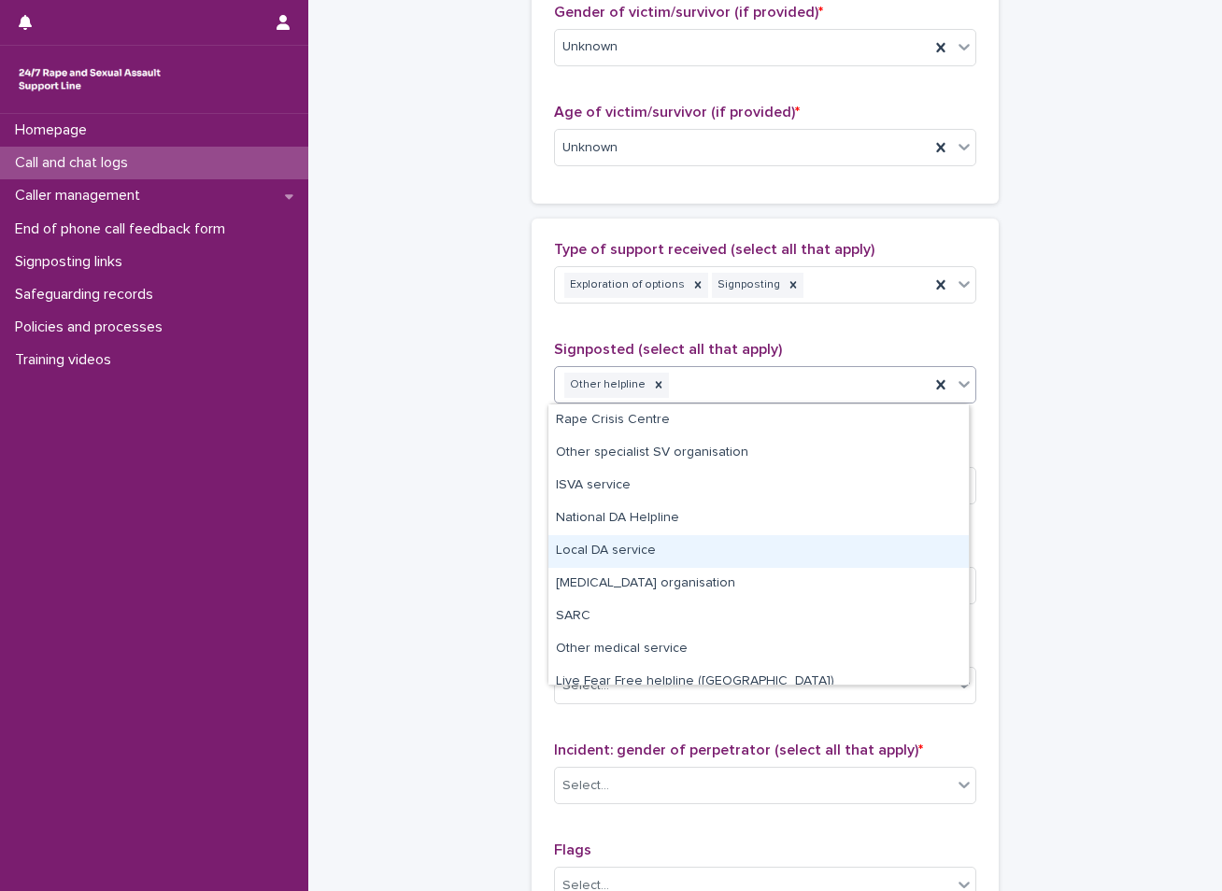
scroll to position [79, 0]
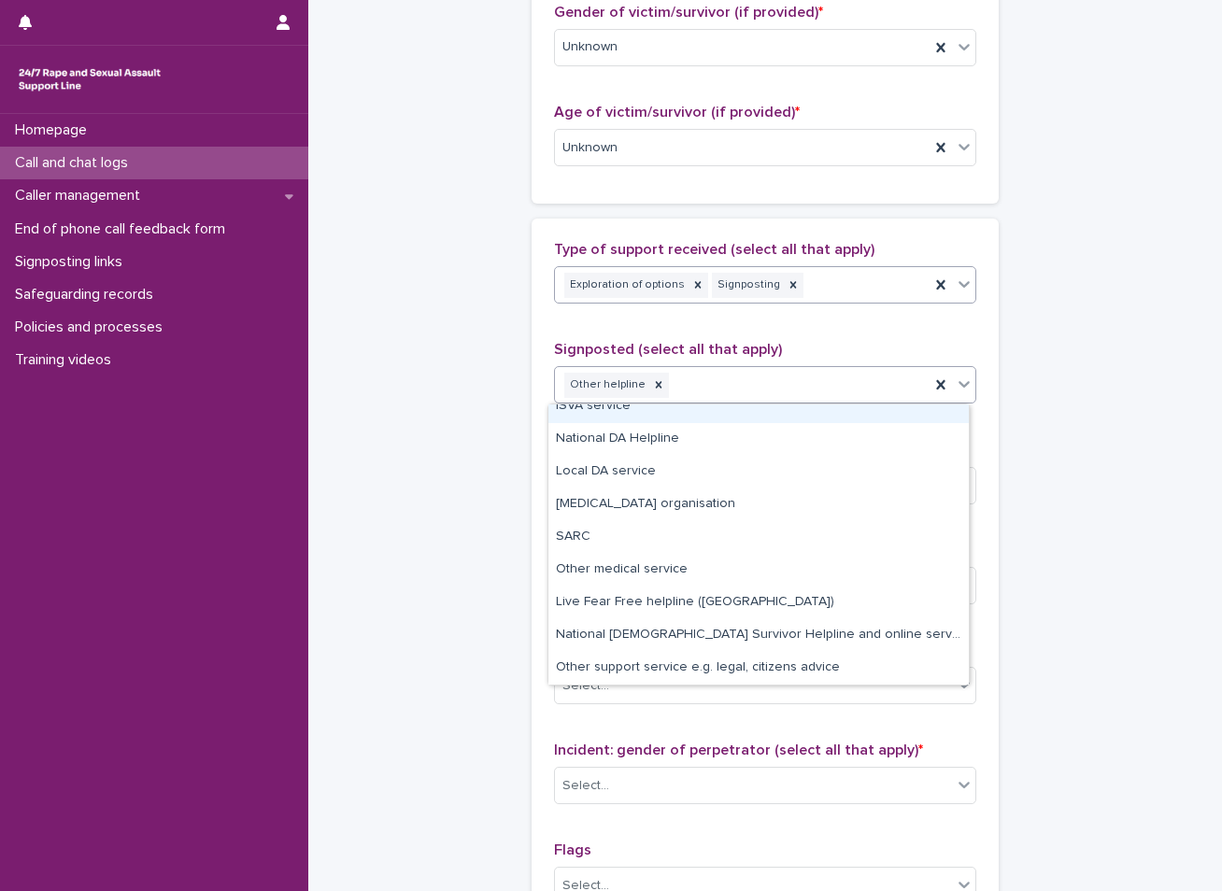
click at [829, 288] on div "Exploration of options Signposting" at bounding box center [742, 285] width 375 height 33
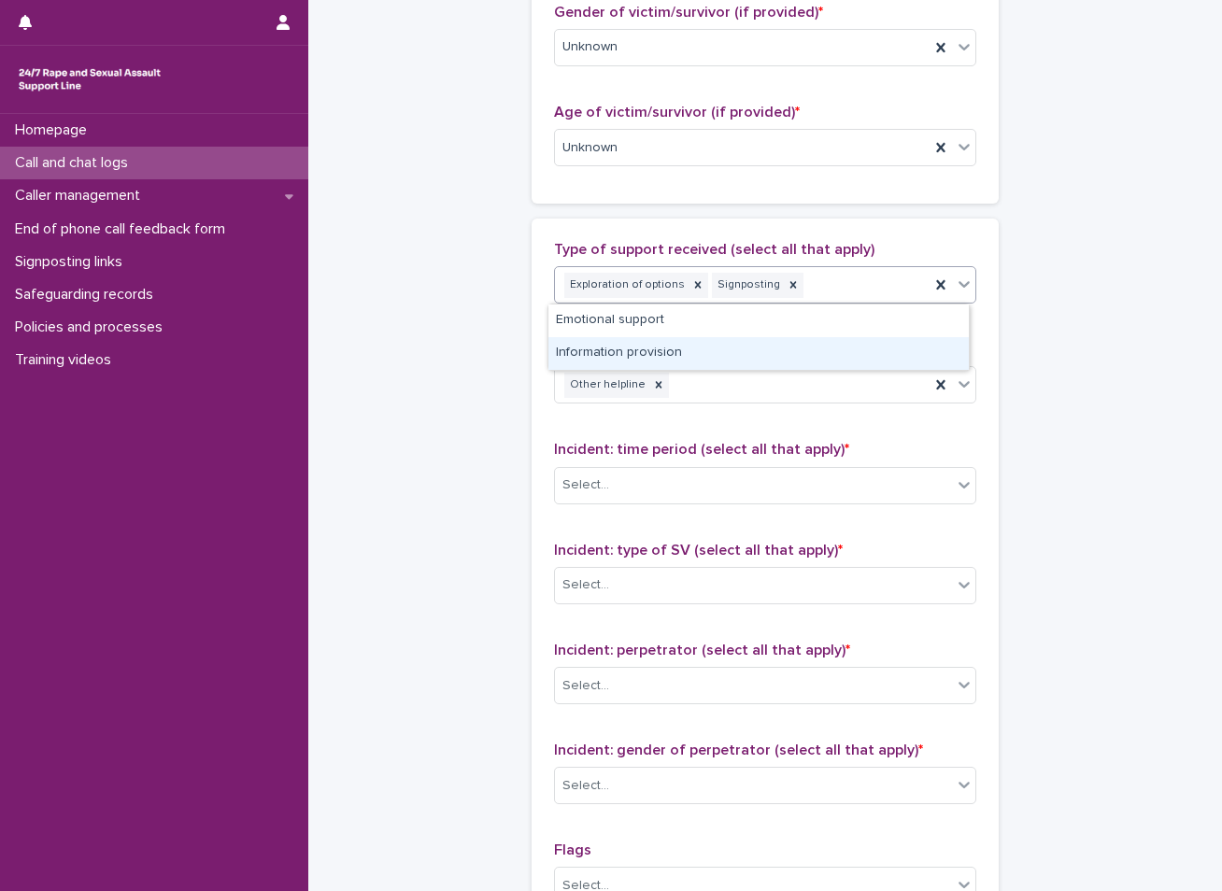
click at [655, 344] on div "Information provision" at bounding box center [758, 353] width 420 height 33
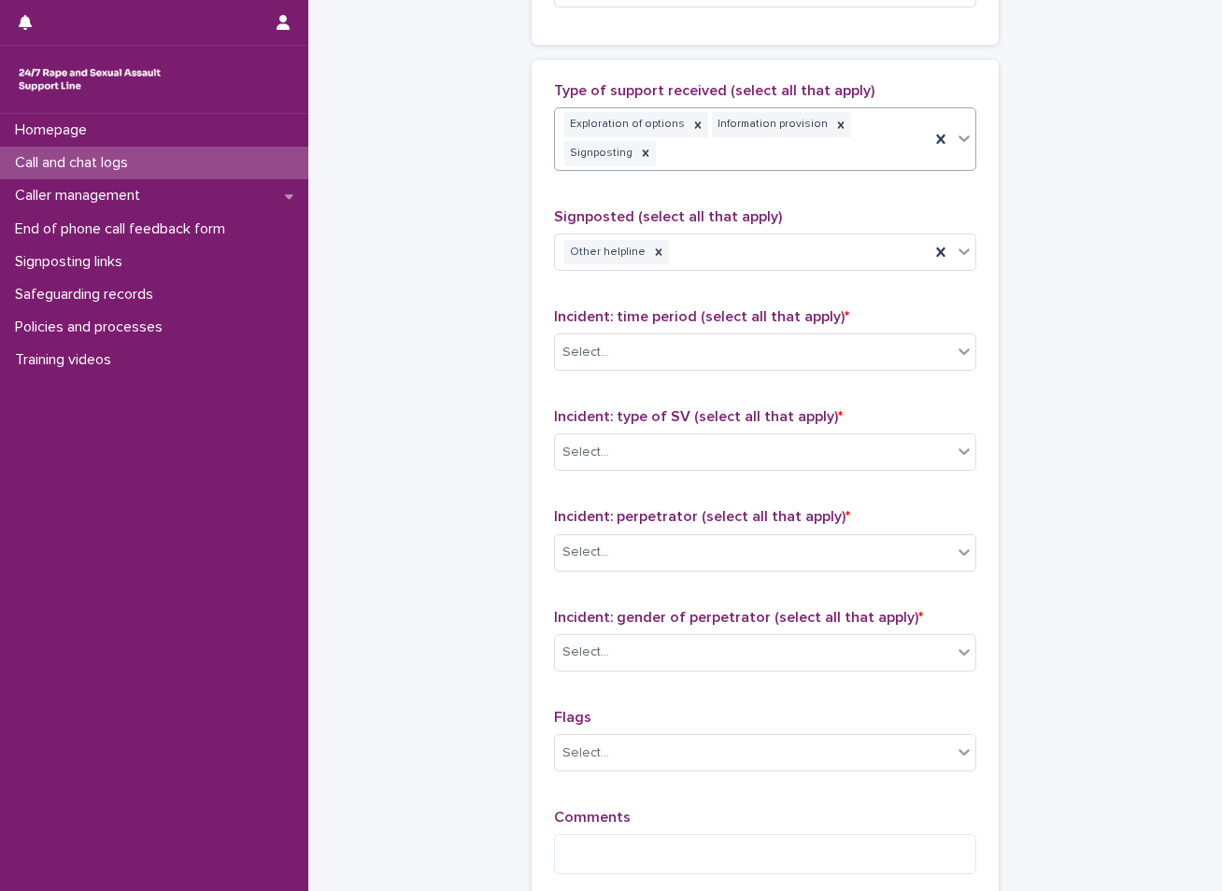
scroll to position [1134, 0]
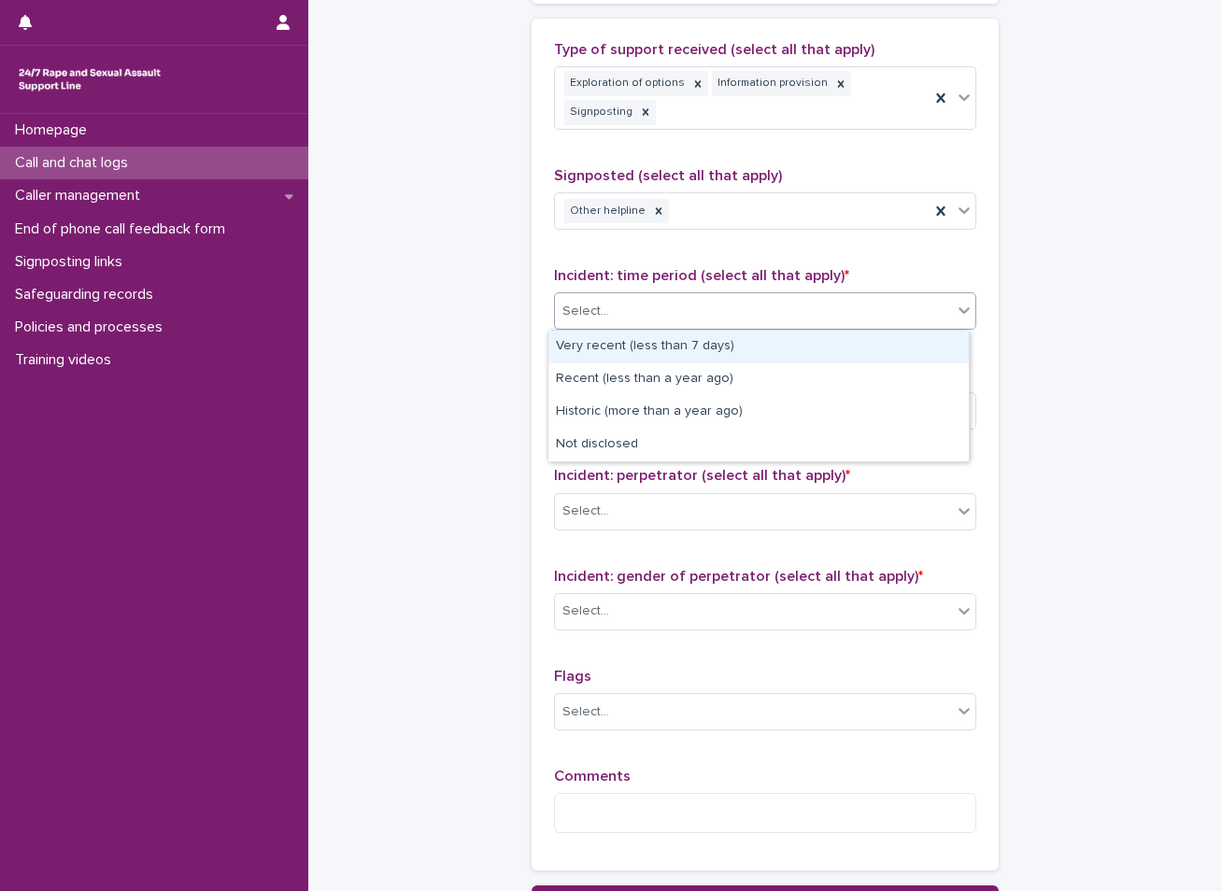
click at [605, 316] on div "Select..." at bounding box center [753, 311] width 397 height 31
click at [601, 349] on div "Very recent (less than 7 days)" at bounding box center [758, 347] width 420 height 33
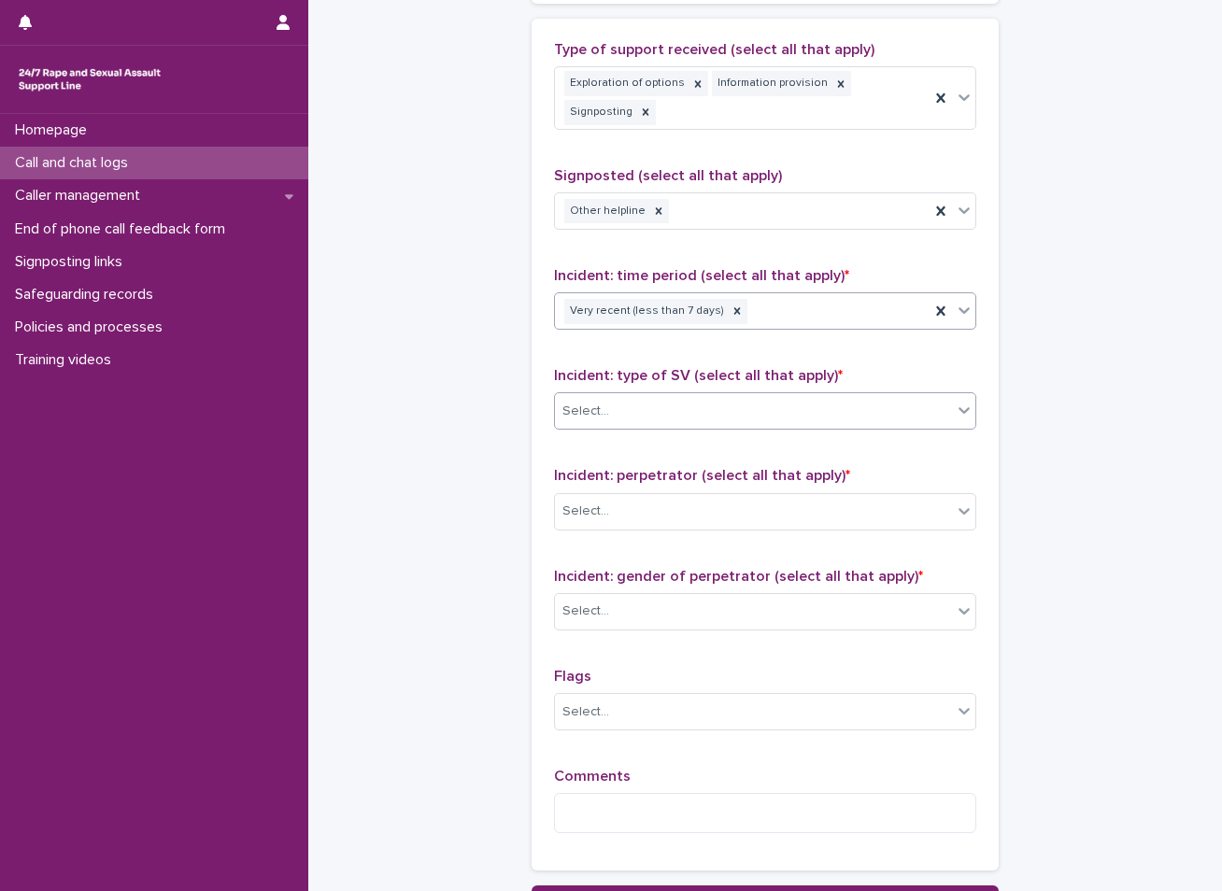
click at [577, 416] on div "Select..." at bounding box center [585, 412] width 47 height 20
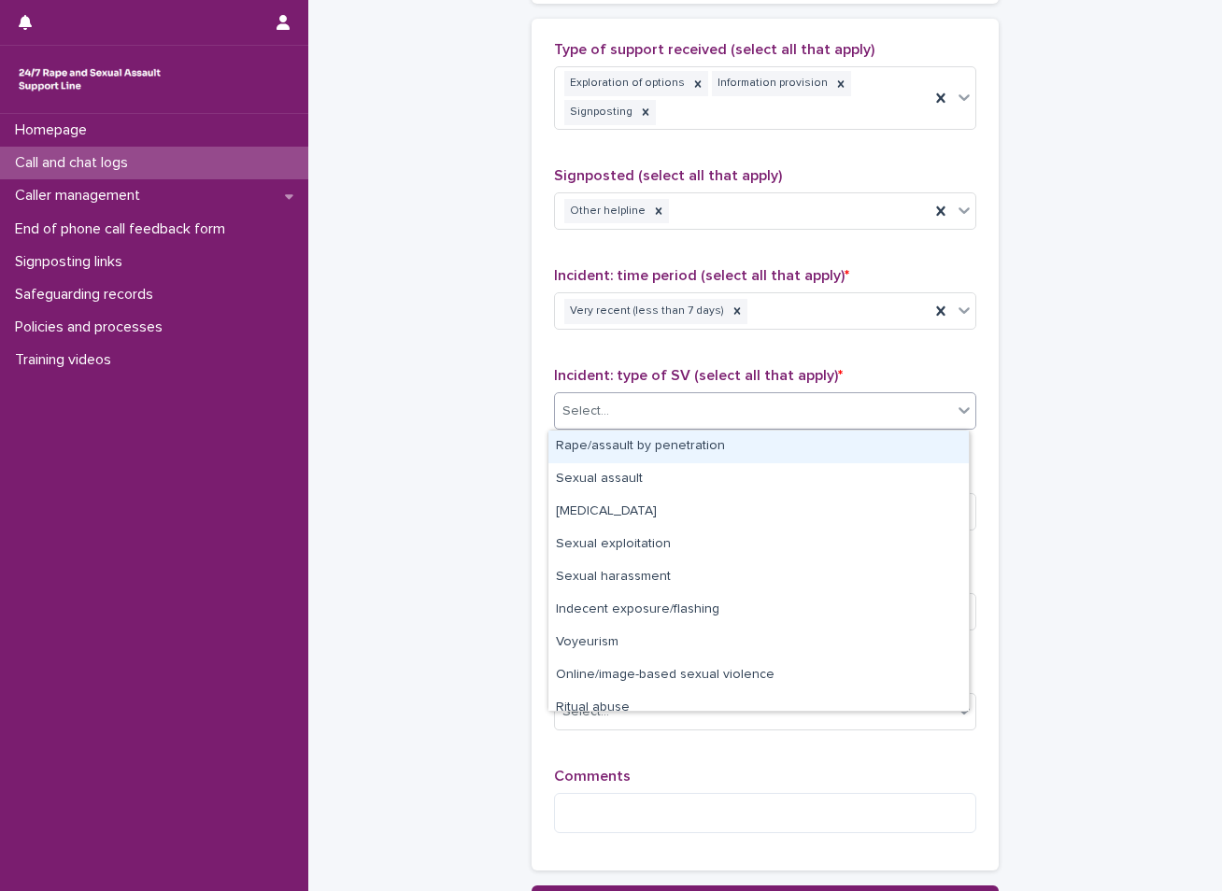
click at [600, 446] on div "Rape/assault by penetration" at bounding box center [758, 447] width 420 height 33
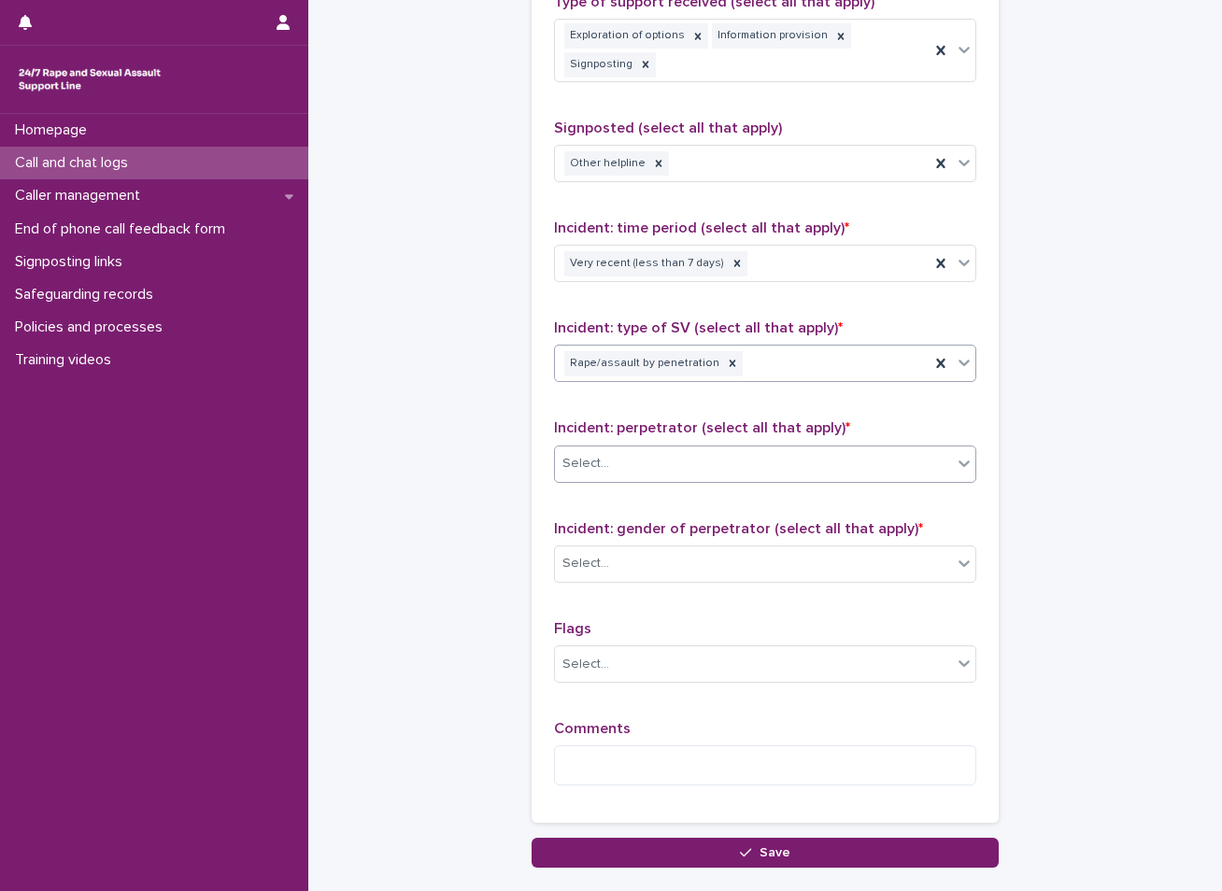
scroll to position [1227, 0]
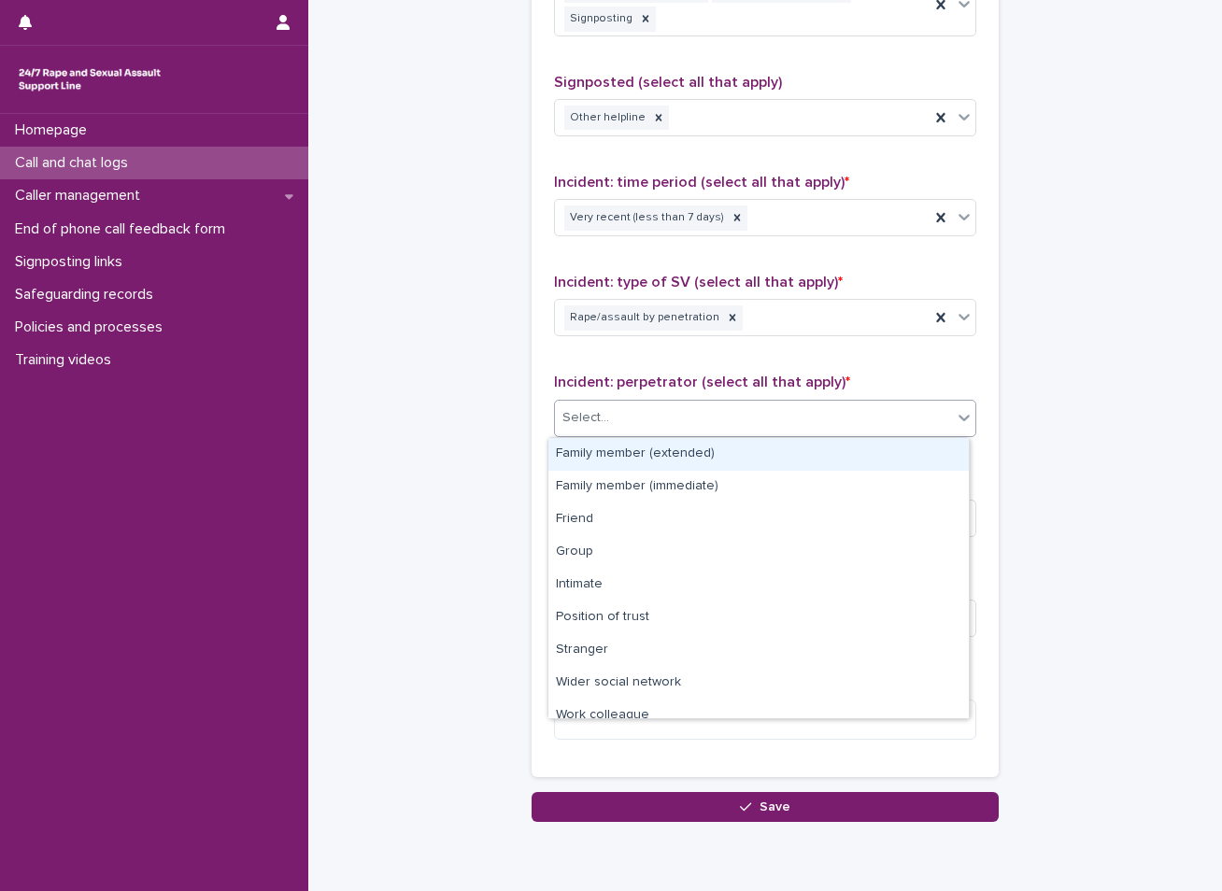
click at [656, 411] on div "Select..." at bounding box center [753, 418] width 397 height 31
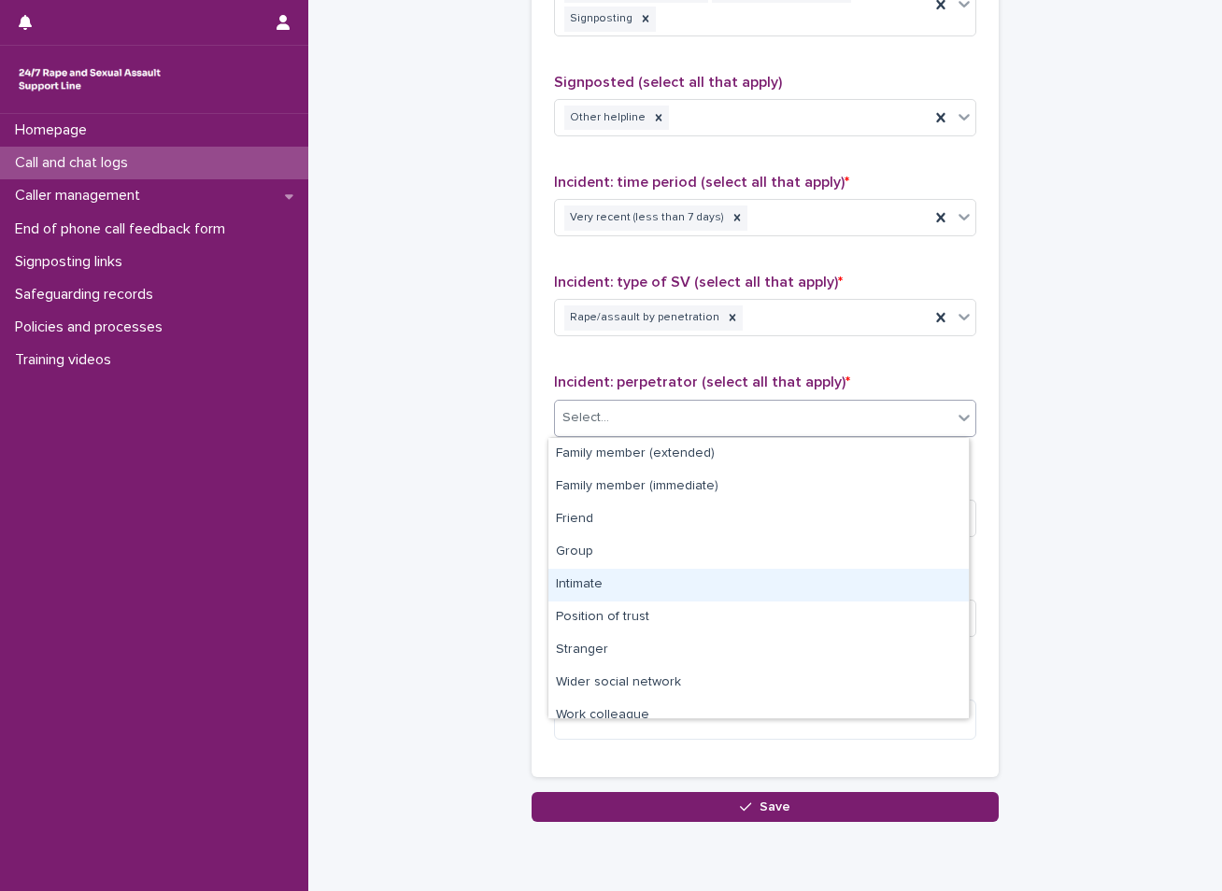
click at [580, 581] on div "Intimate" at bounding box center [758, 585] width 420 height 33
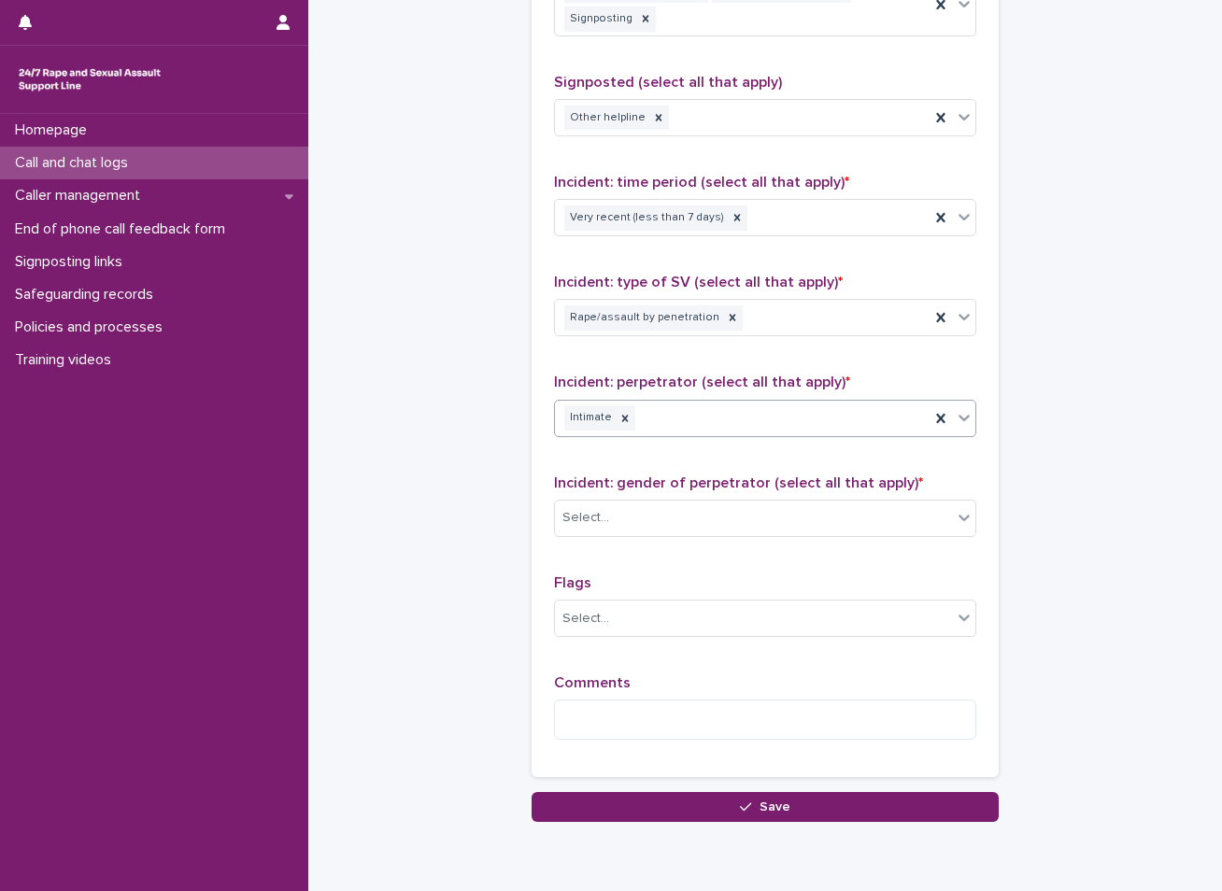
scroll to position [1305, 0]
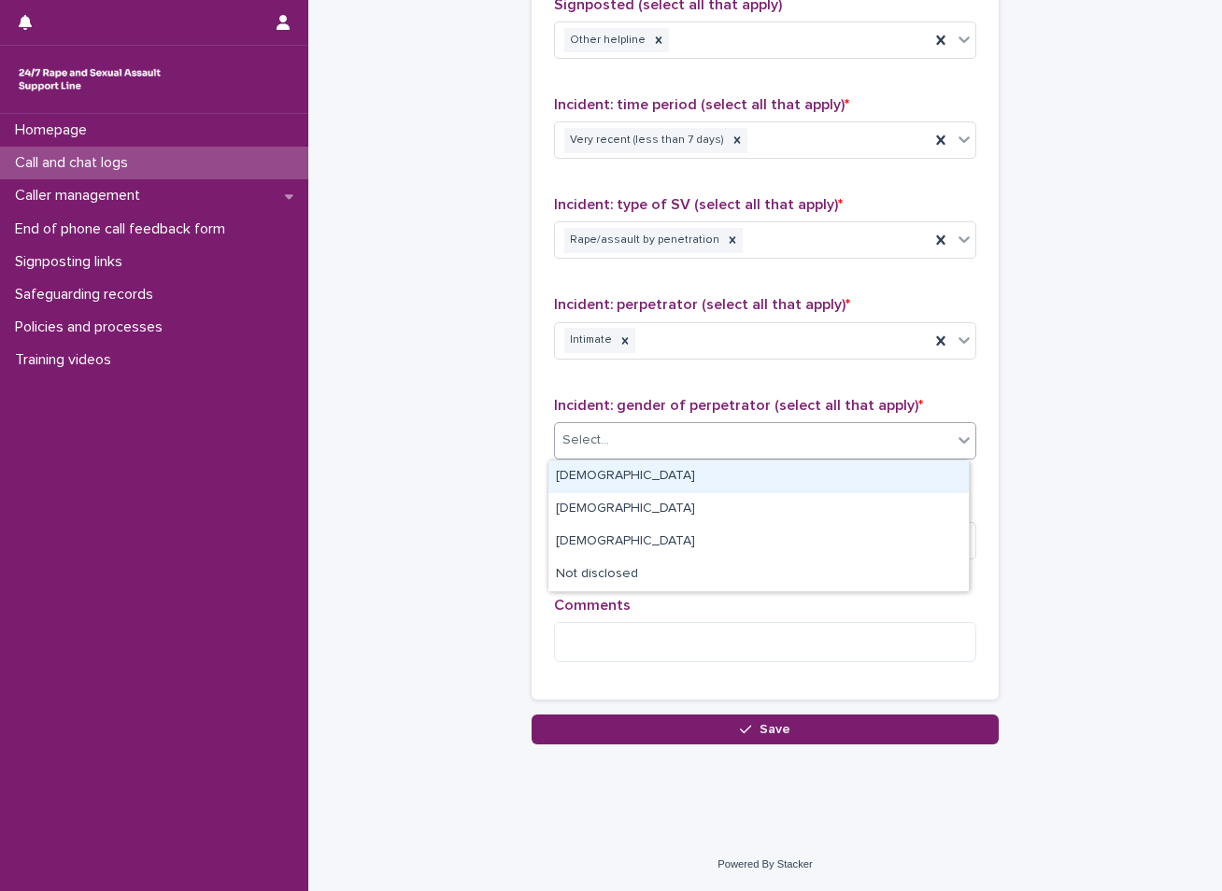
click at [727, 432] on div "Select..." at bounding box center [753, 440] width 397 height 31
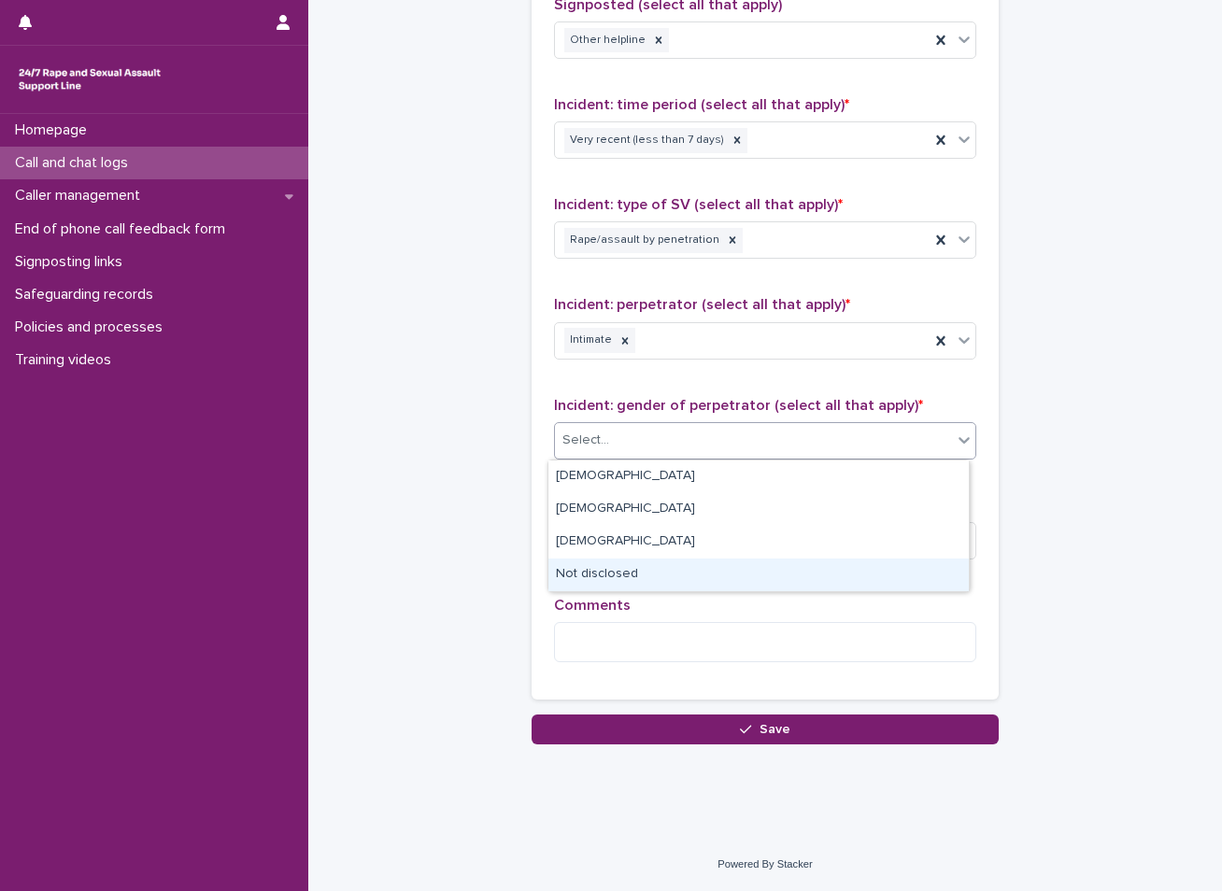
click at [608, 568] on div "Not disclosed" at bounding box center [758, 575] width 420 height 33
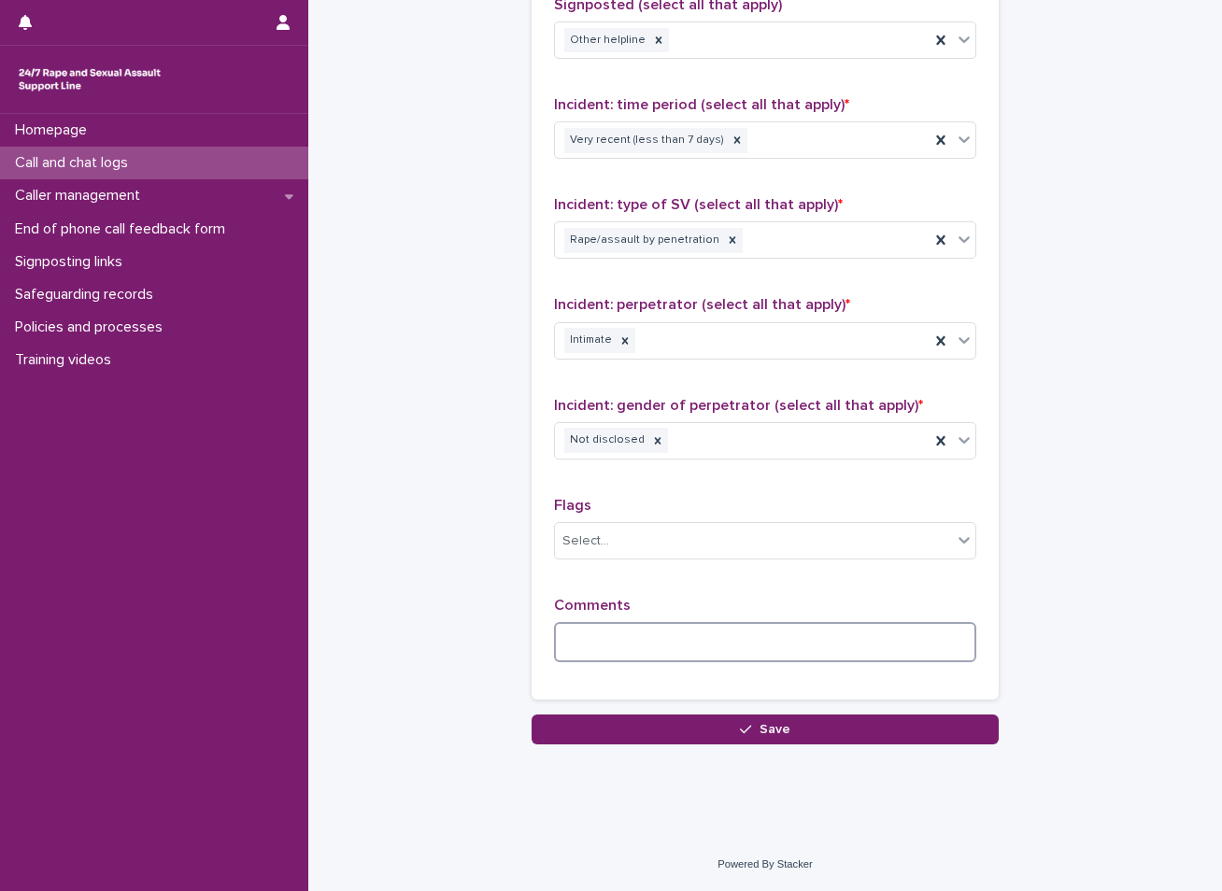
click at [607, 630] on textarea at bounding box center [765, 642] width 422 height 40
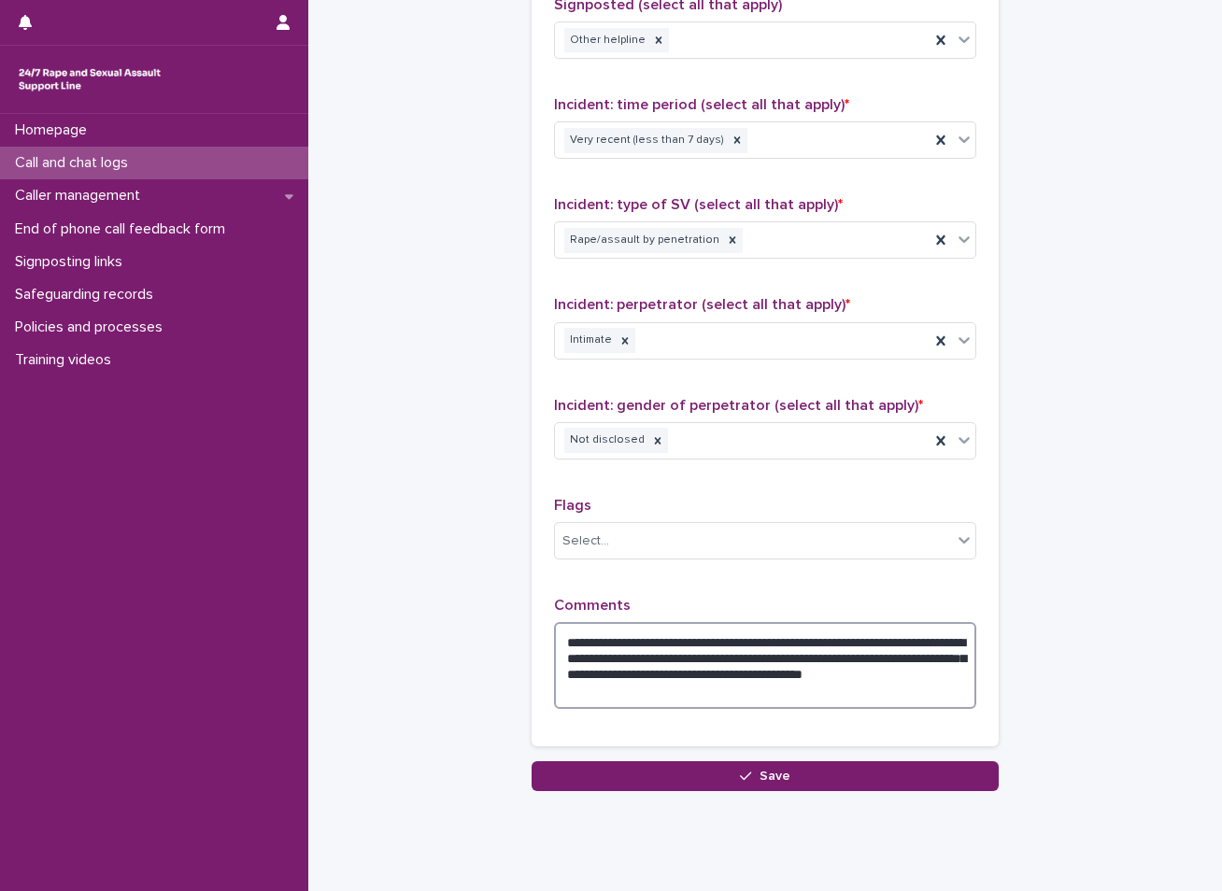
click at [817, 674] on textarea "**********" at bounding box center [765, 665] width 422 height 87
click at [744, 674] on textarea "**********" at bounding box center [765, 665] width 422 height 87
click at [747, 682] on textarea "**********" at bounding box center [765, 665] width 422 height 87
click at [668, 694] on textarea "**********" at bounding box center [765, 665] width 422 height 87
click at [739, 693] on textarea "**********" at bounding box center [765, 665] width 422 height 87
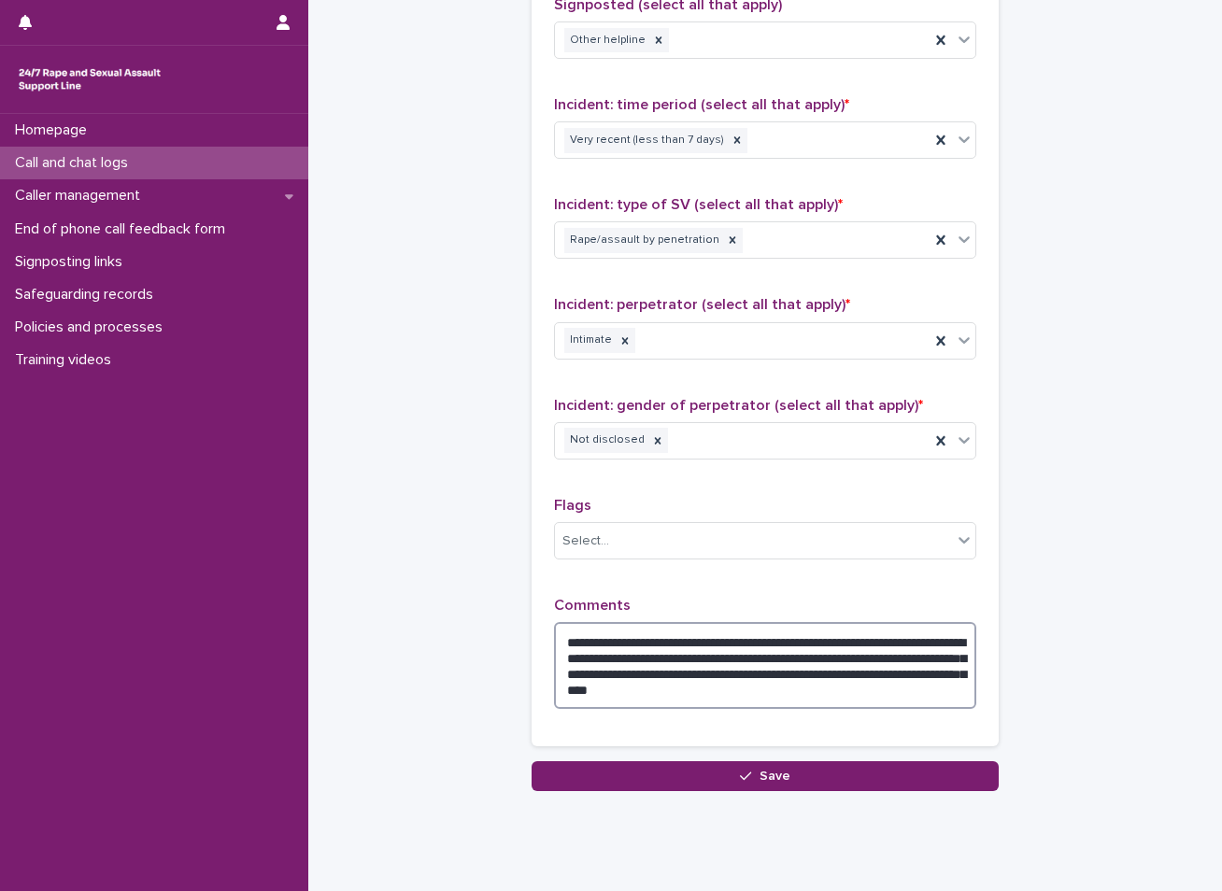
click at [876, 689] on textarea "**********" at bounding box center [765, 665] width 422 height 87
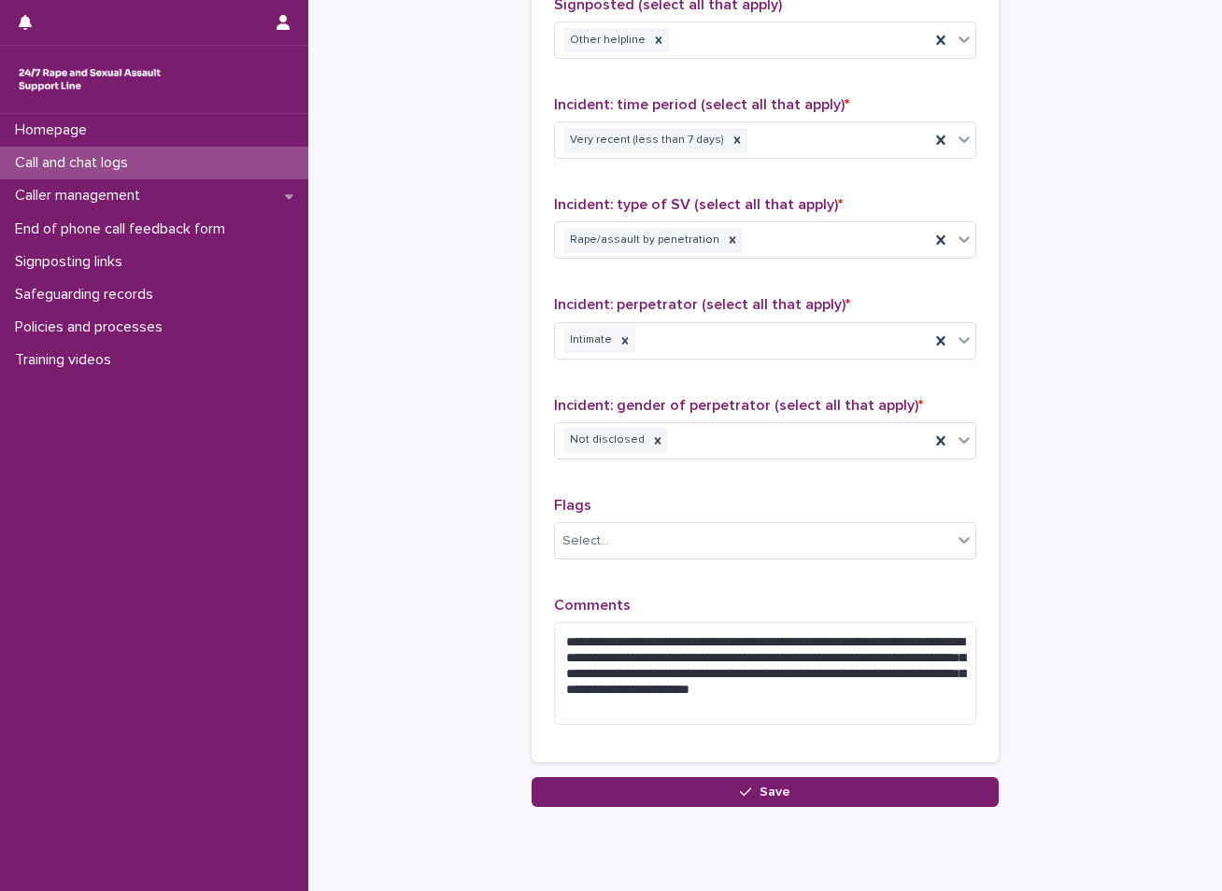
drag, startPoint x: 579, startPoint y: 703, endPoint x: 469, endPoint y: 386, distance: 336.2
type textarea "**********"
click at [685, 548] on div "Select..." at bounding box center [753, 541] width 397 height 31
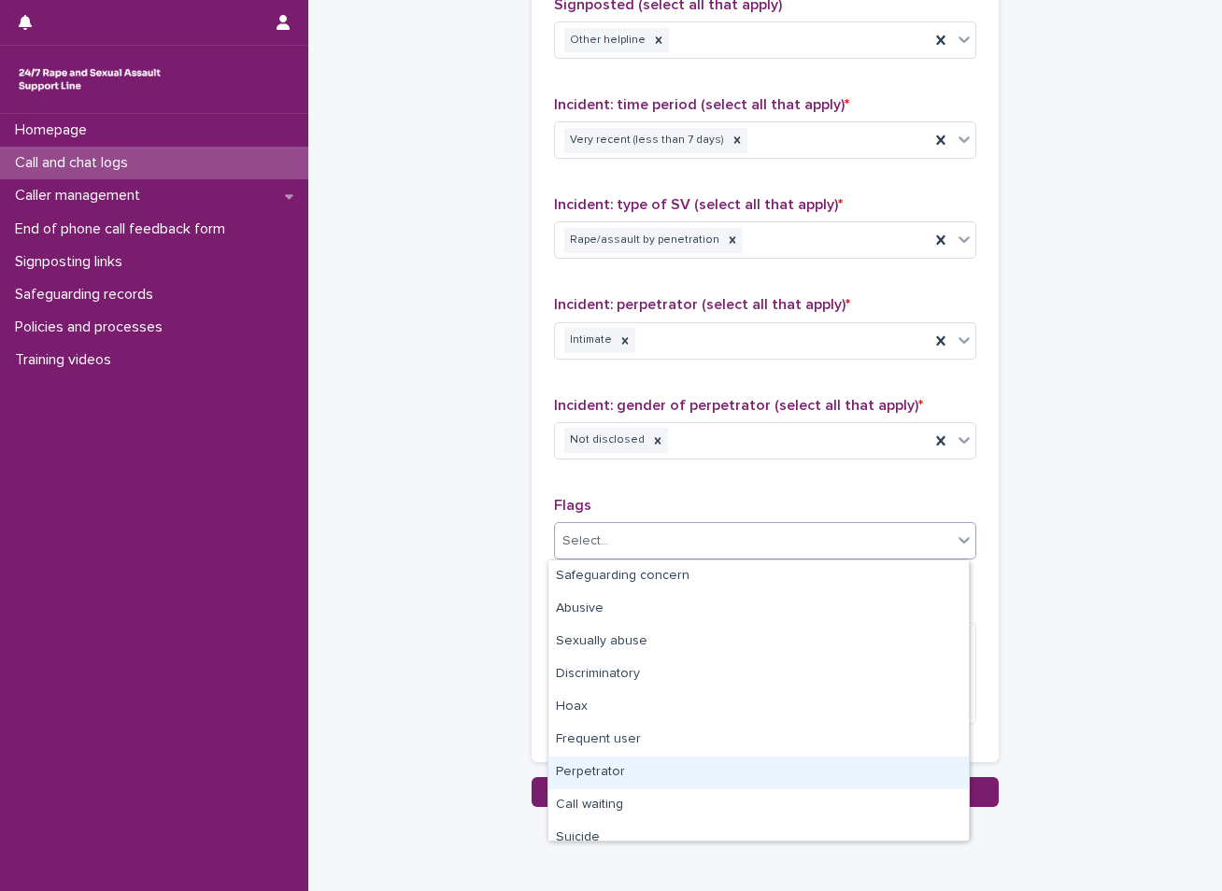
click at [586, 780] on div "Perpetrator" at bounding box center [758, 773] width 420 height 33
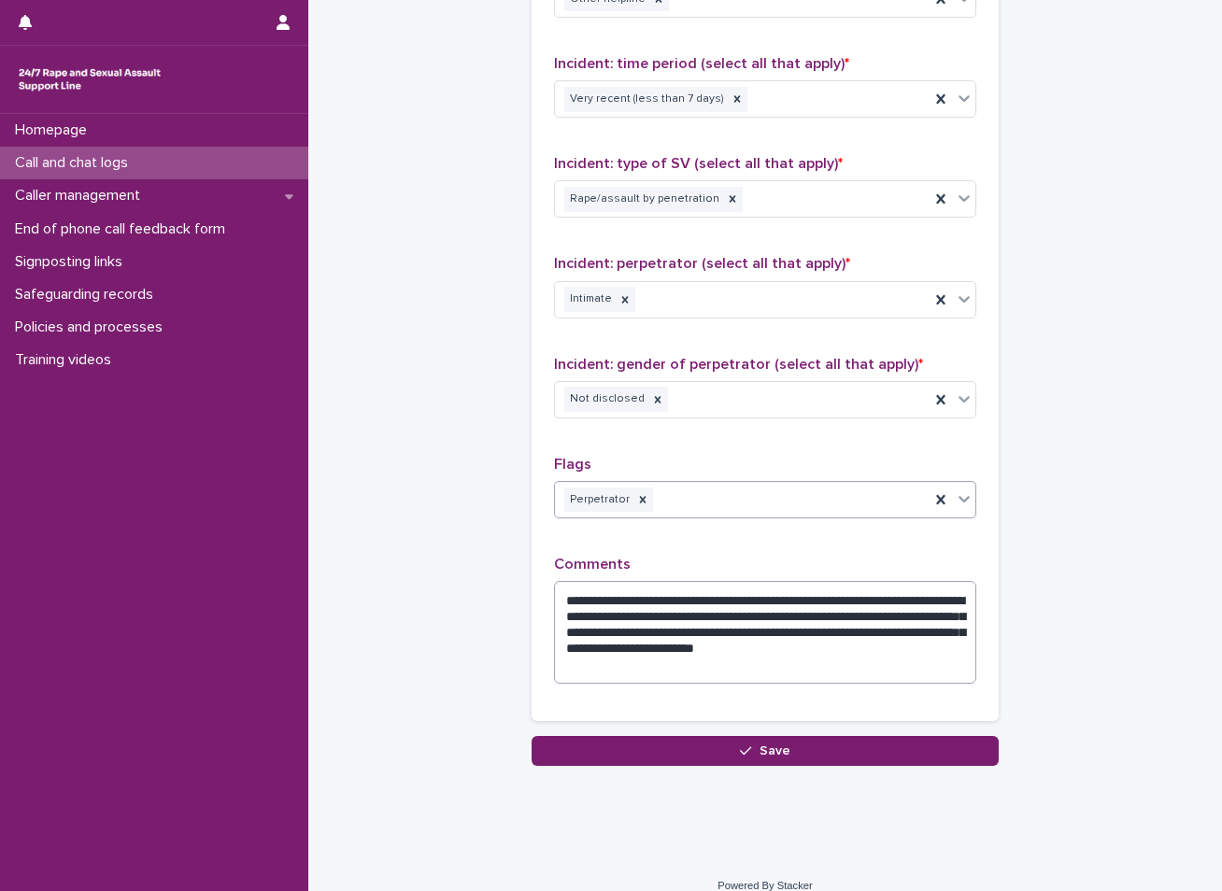
scroll to position [1368, 0]
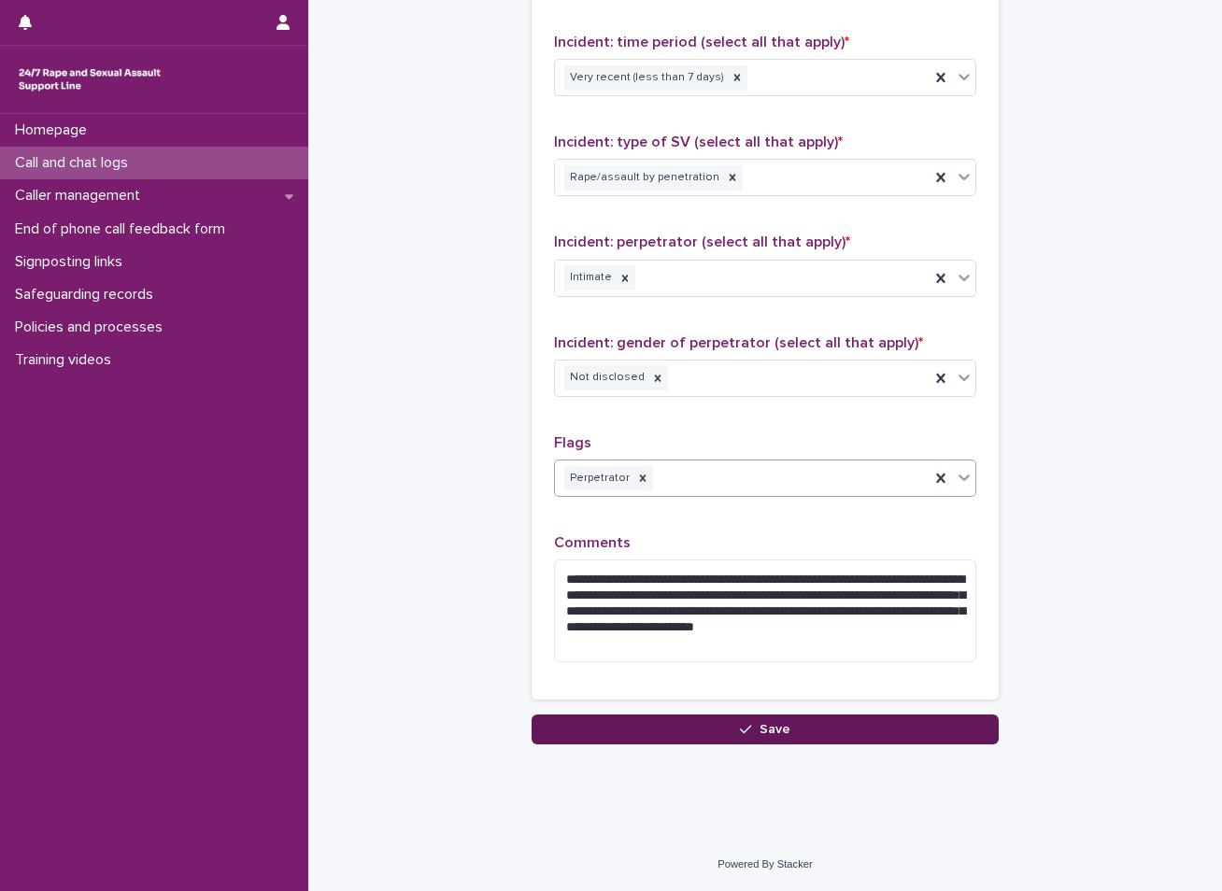
click at [702, 727] on button "Save" at bounding box center [765, 730] width 467 height 30
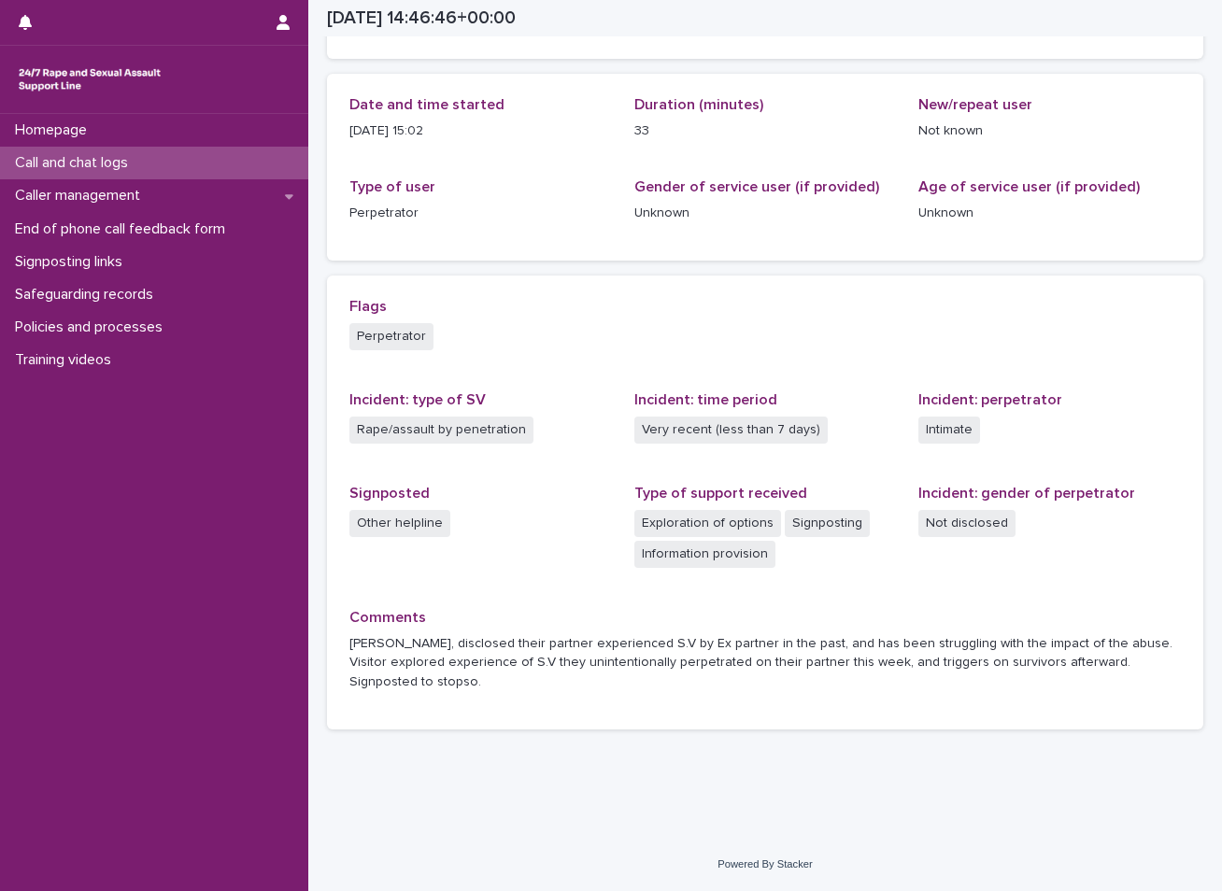
scroll to position [163, 0]
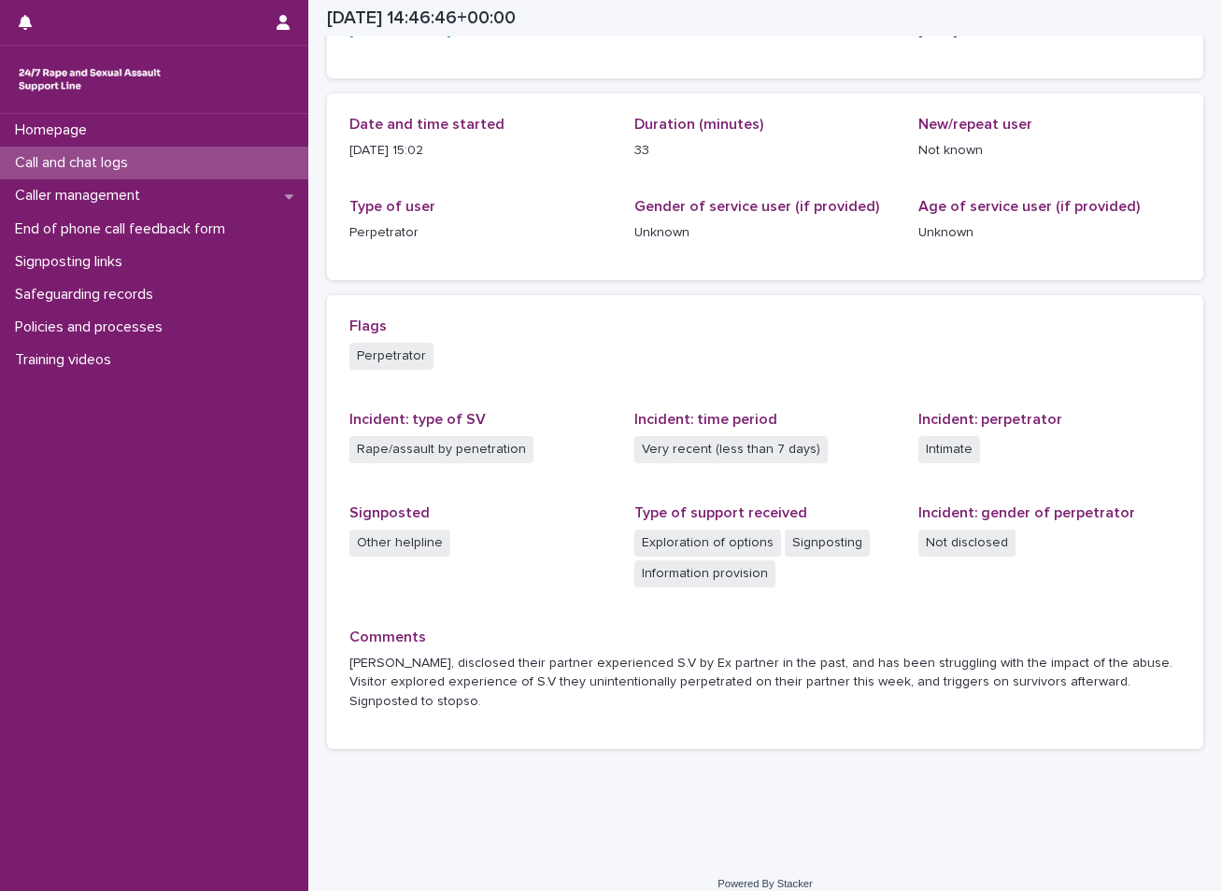
click at [156, 164] on div "Call and chat logs" at bounding box center [154, 163] width 308 height 33
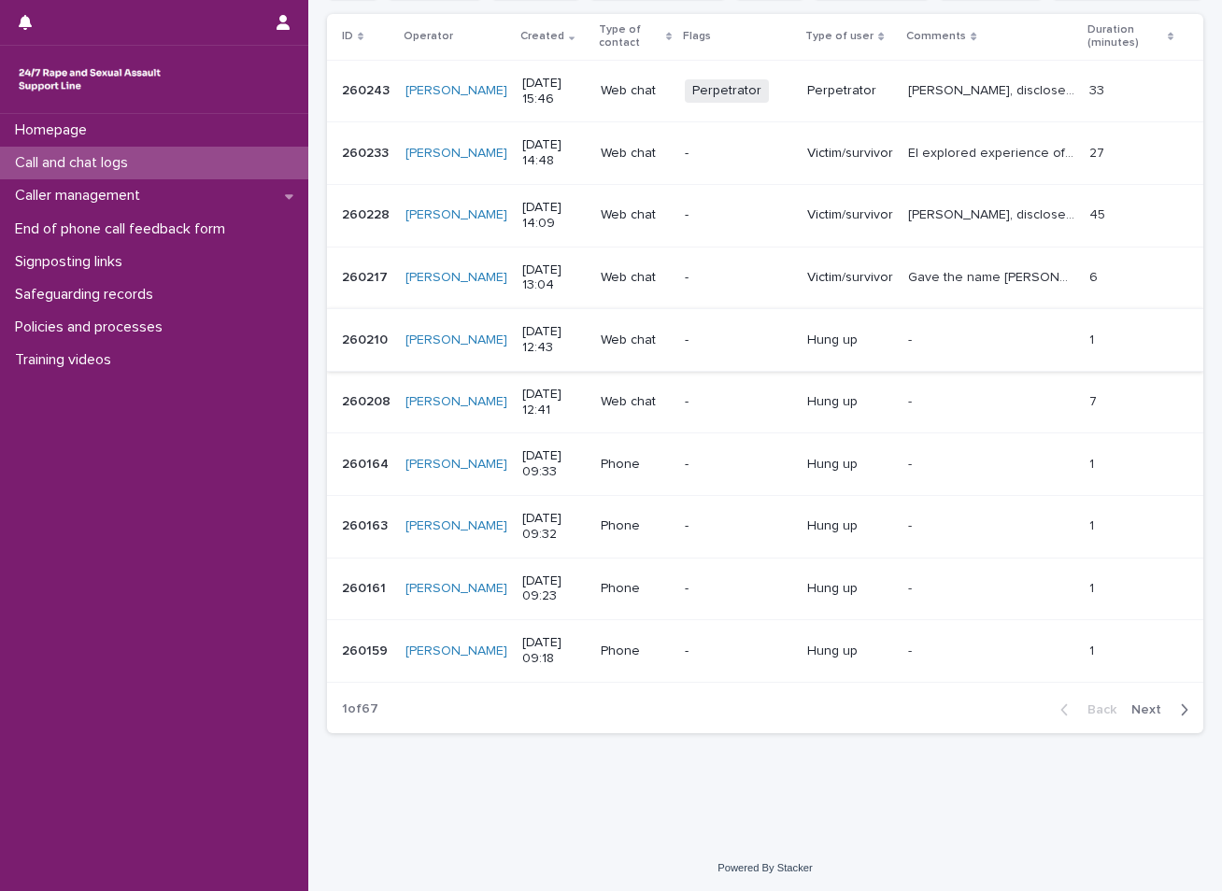
scroll to position [311, 0]
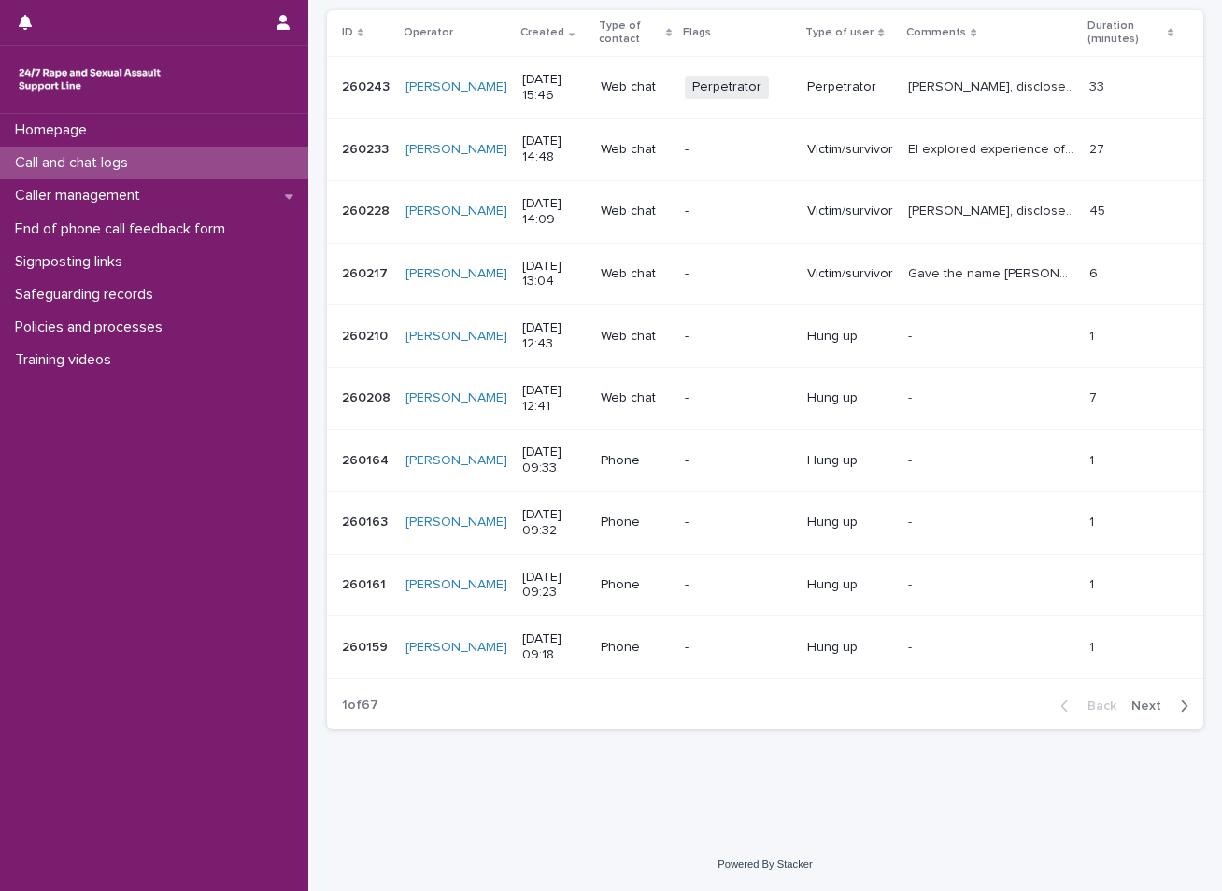
click at [1131, 701] on span "Next" at bounding box center [1151, 706] width 41 height 13
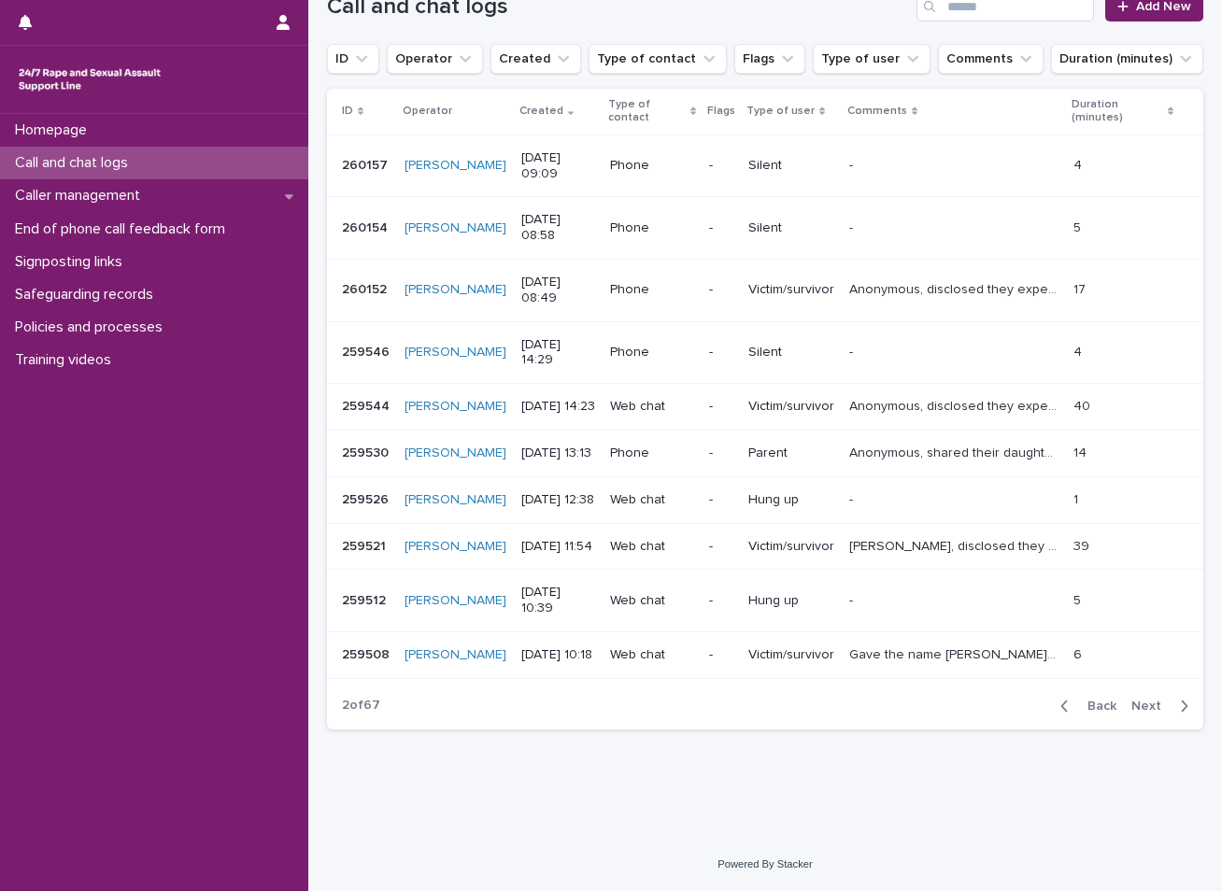
scroll to position [311, 0]
click at [1061, 710] on icon "button" at bounding box center [1064, 706] width 7 height 11
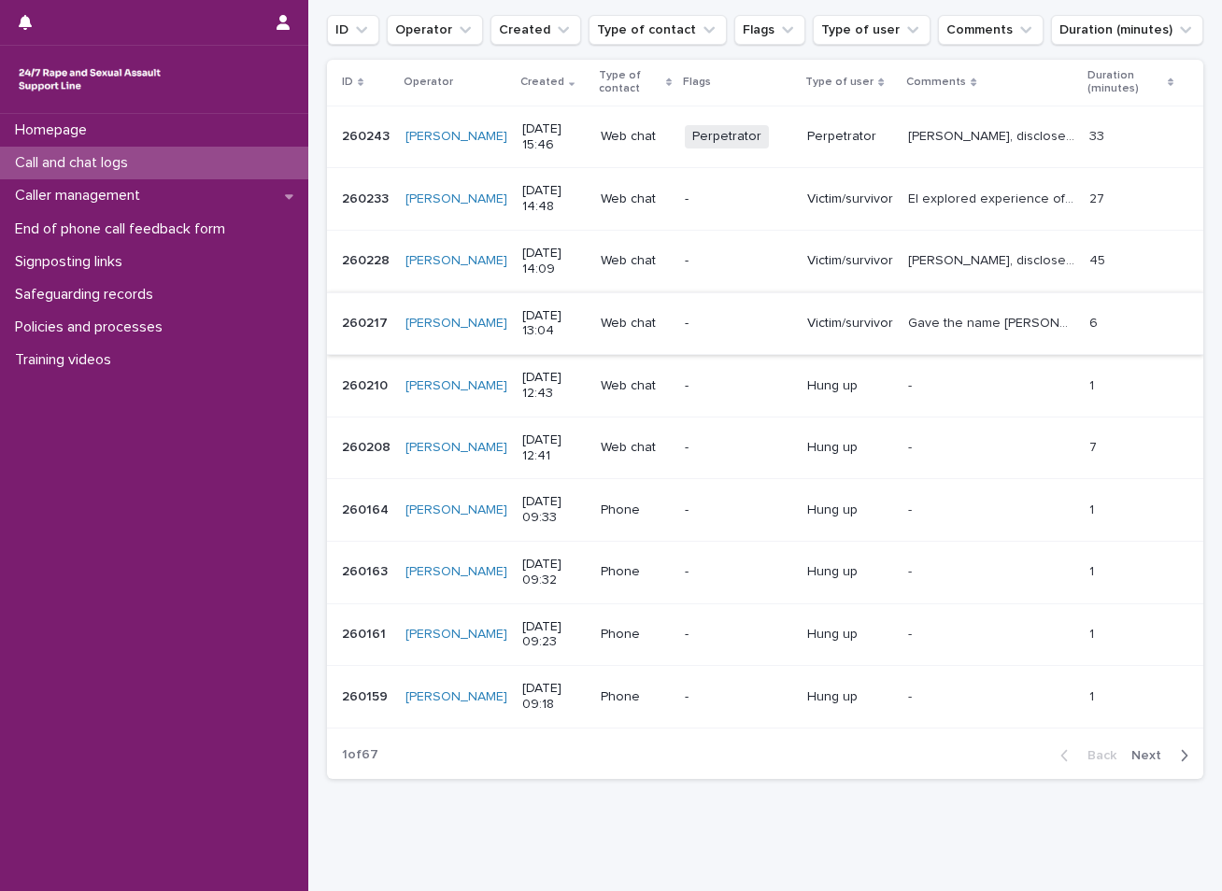
scroll to position [218, 0]
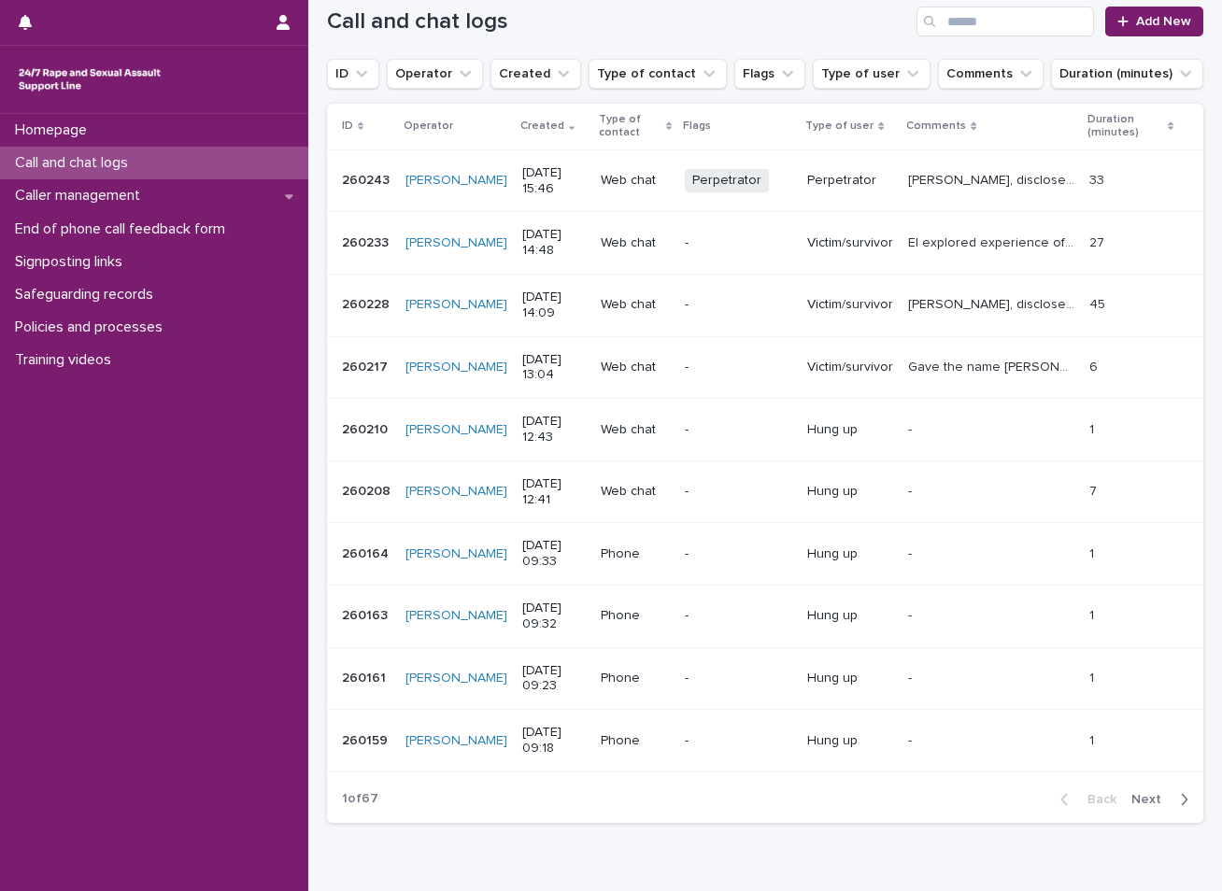
click at [135, 701] on div "Homepage Call and chat logs Caller management End of phone call feedback form S…" at bounding box center [154, 502] width 308 height 777
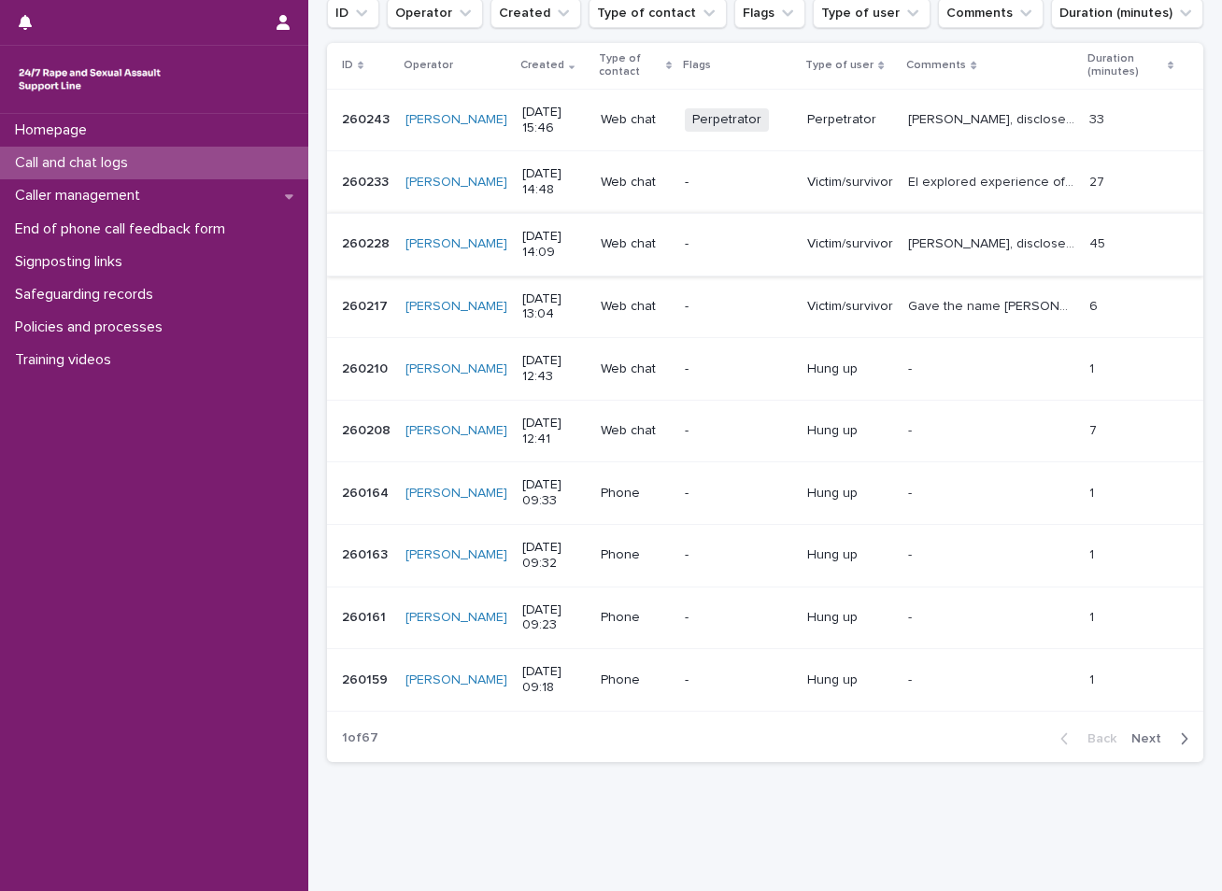
scroll to position [311, 0]
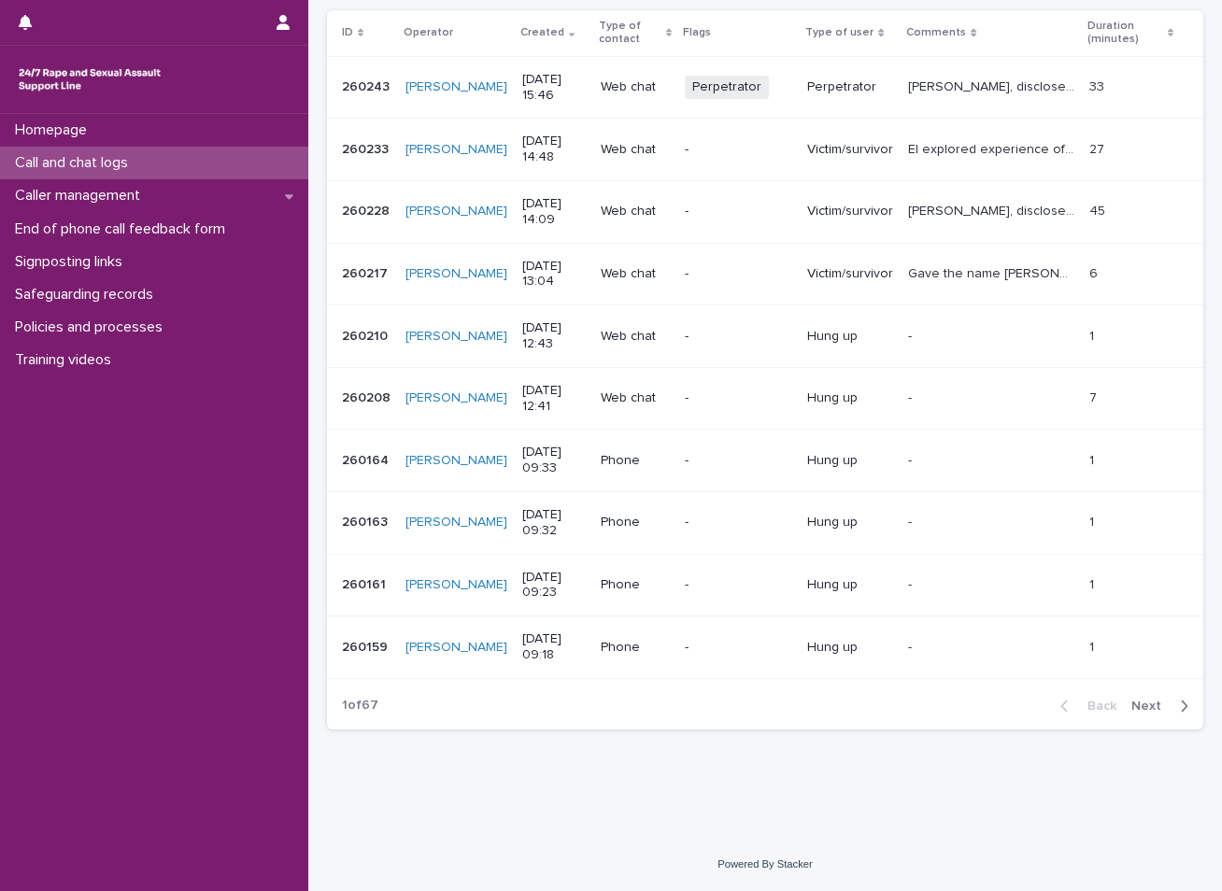
click at [1142, 705] on span "Next" at bounding box center [1151, 706] width 41 height 13
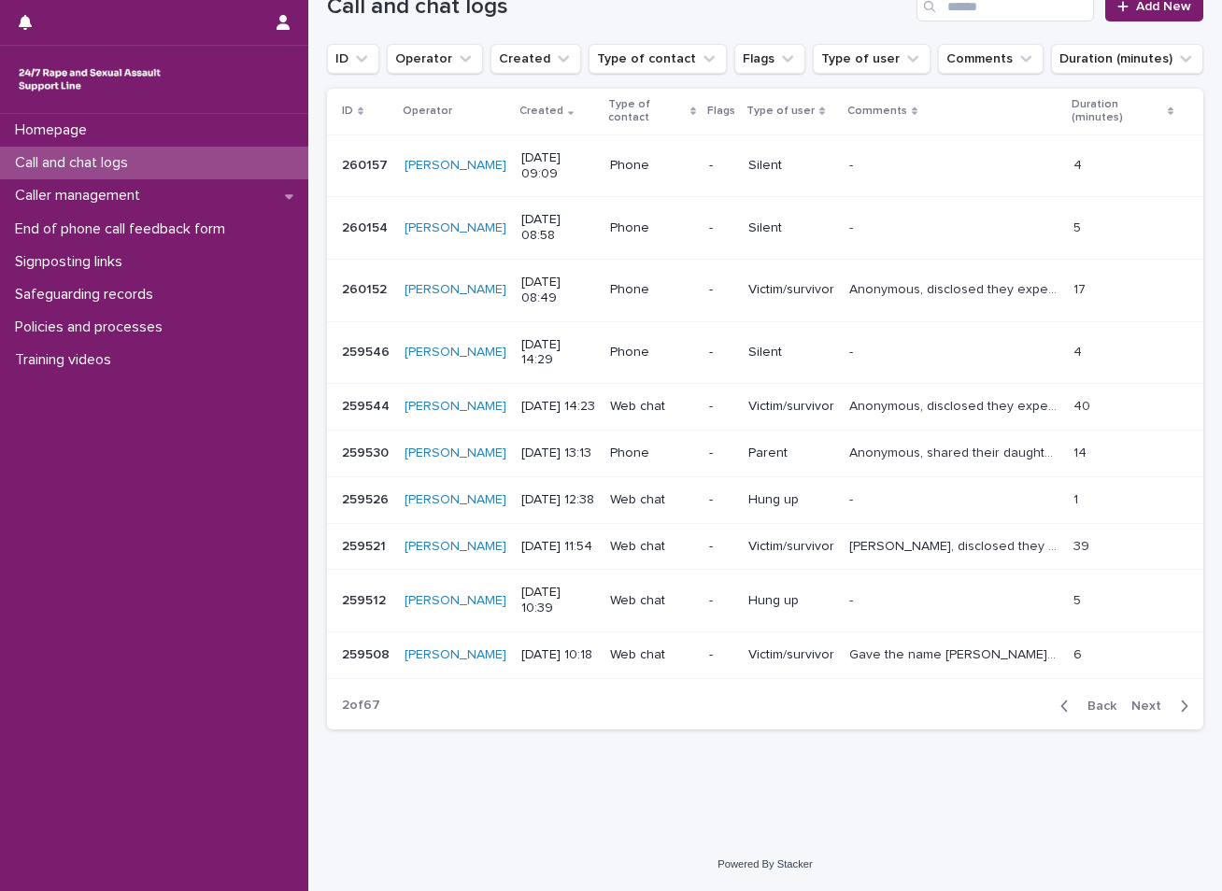
click at [750, 399] on p "Victim/survivor" at bounding box center [791, 407] width 86 height 16
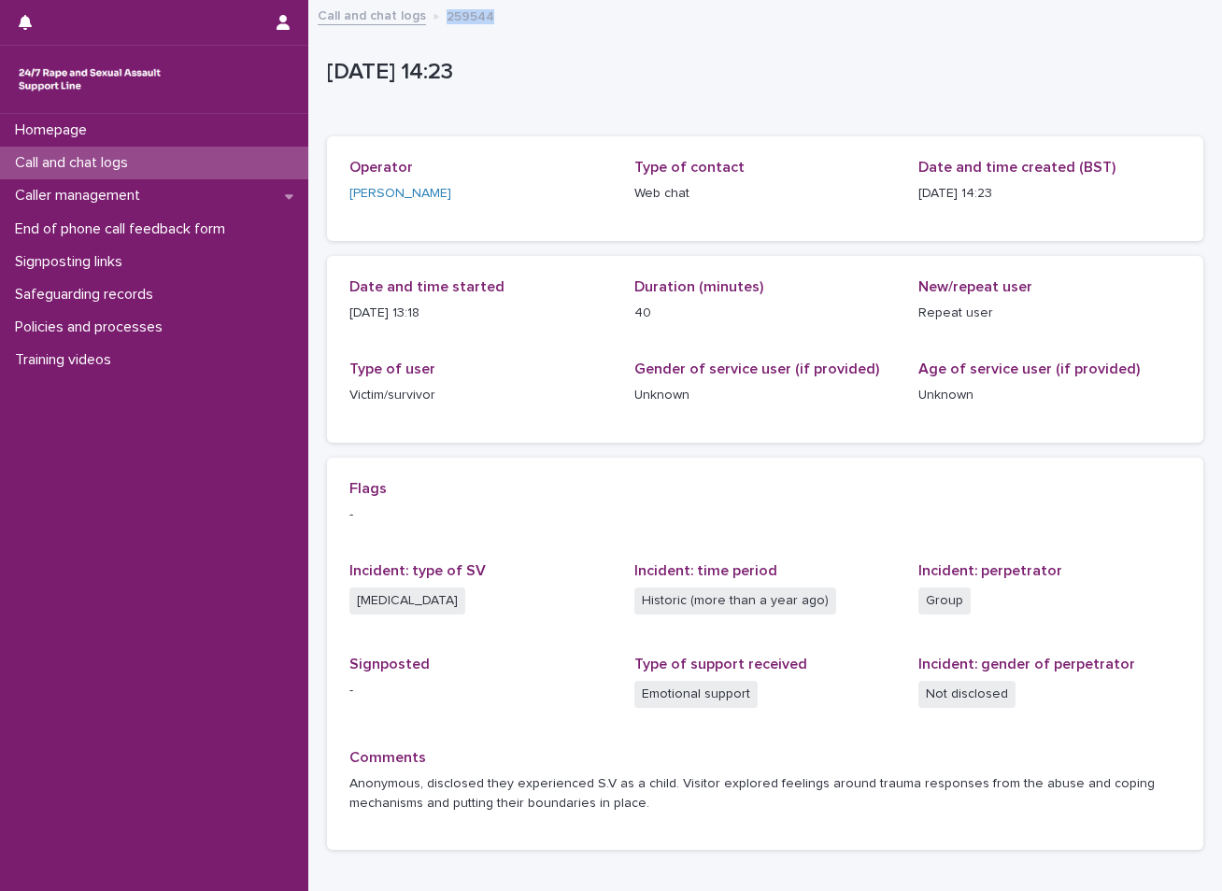
drag, startPoint x: 435, startPoint y: 13, endPoint x: 508, endPoint y: 8, distance: 73.0
click at [508, 8] on div "Call and chat logs 259544" at bounding box center [765, 17] width 914 height 26
copy p "259544"
click at [72, 153] on div "Call and chat logs" at bounding box center [154, 163] width 308 height 33
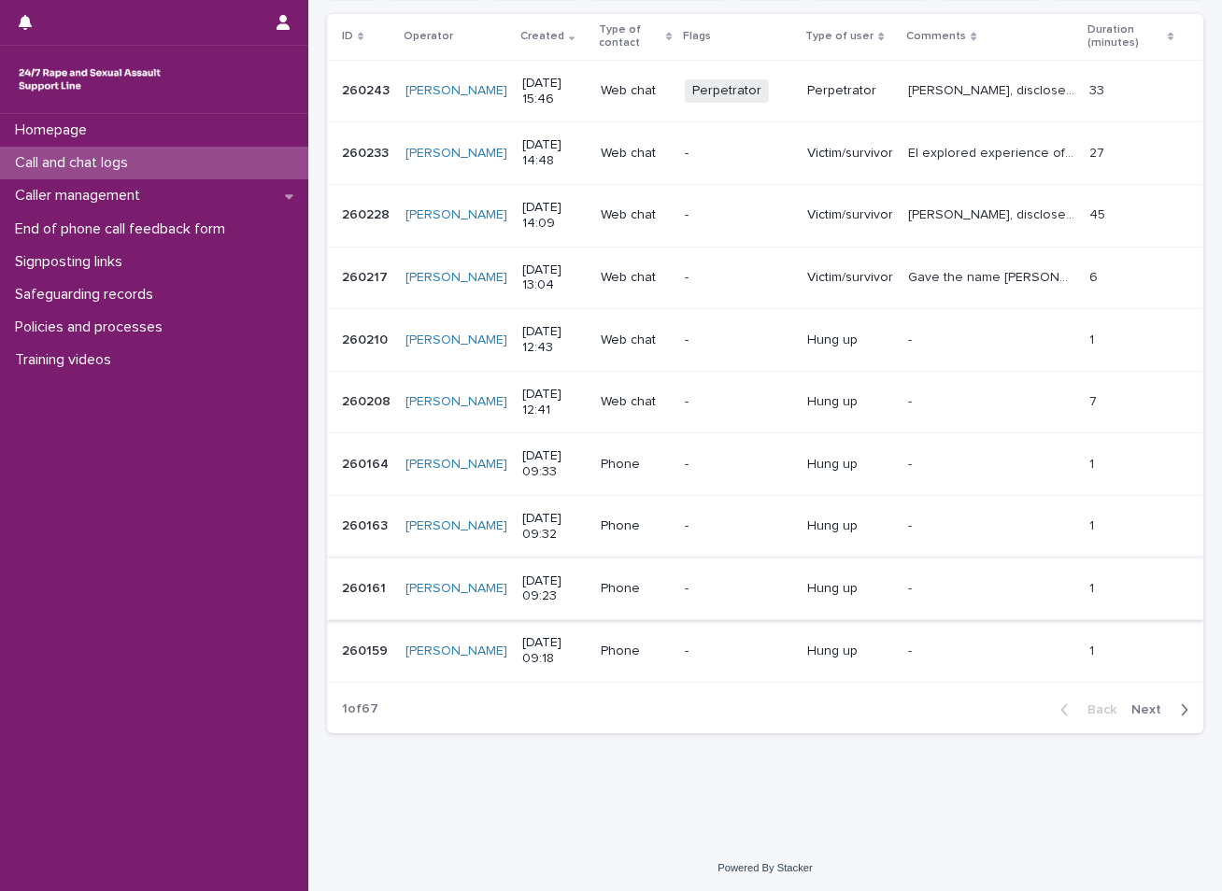
scroll to position [311, 0]
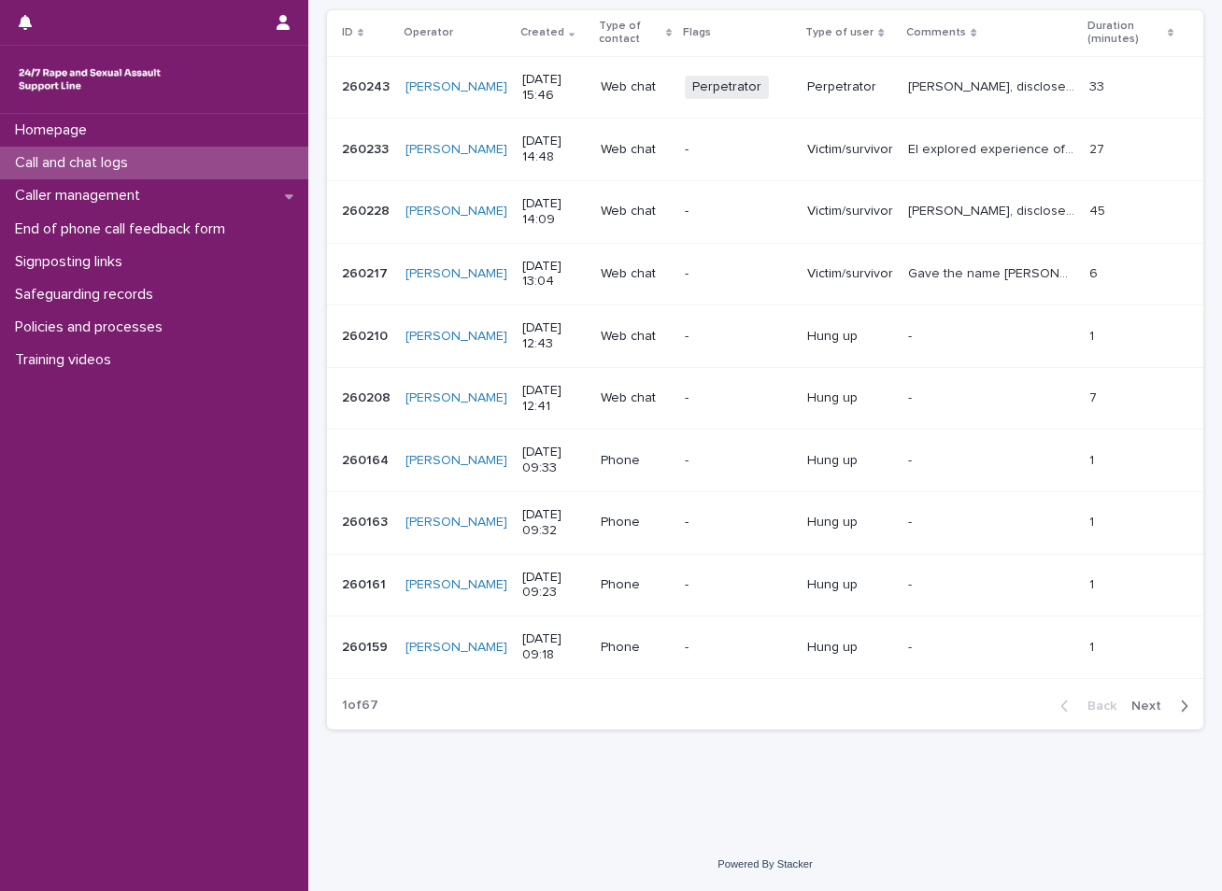
click at [1137, 705] on span "Next" at bounding box center [1151, 706] width 41 height 13
